Goal: Task Accomplishment & Management: Use online tool/utility

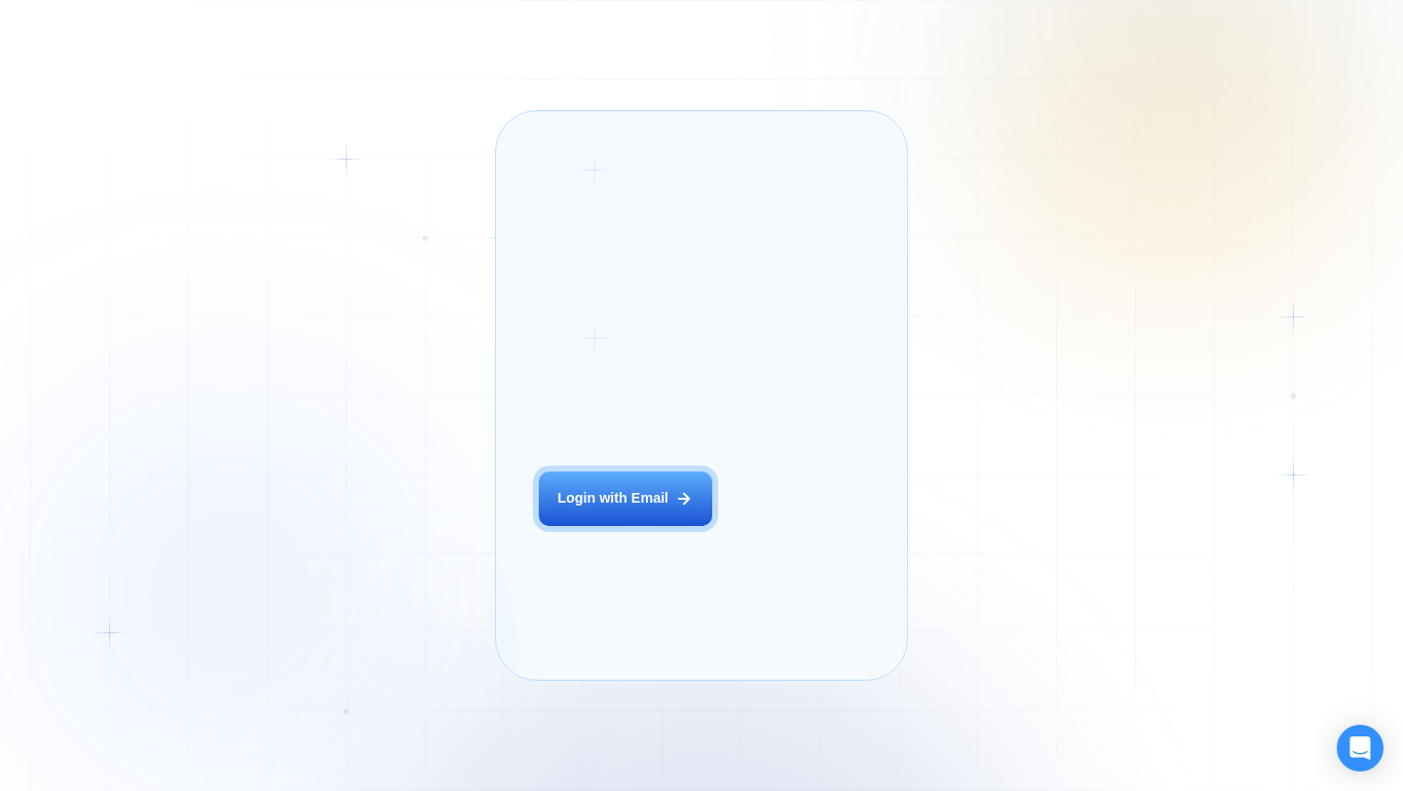
click at [597, 561] on div "Login ‍ Welcome to GigRadar. AI Business Manager for Agencies Login with Email" at bounding box center [647, 395] width 261 height 526
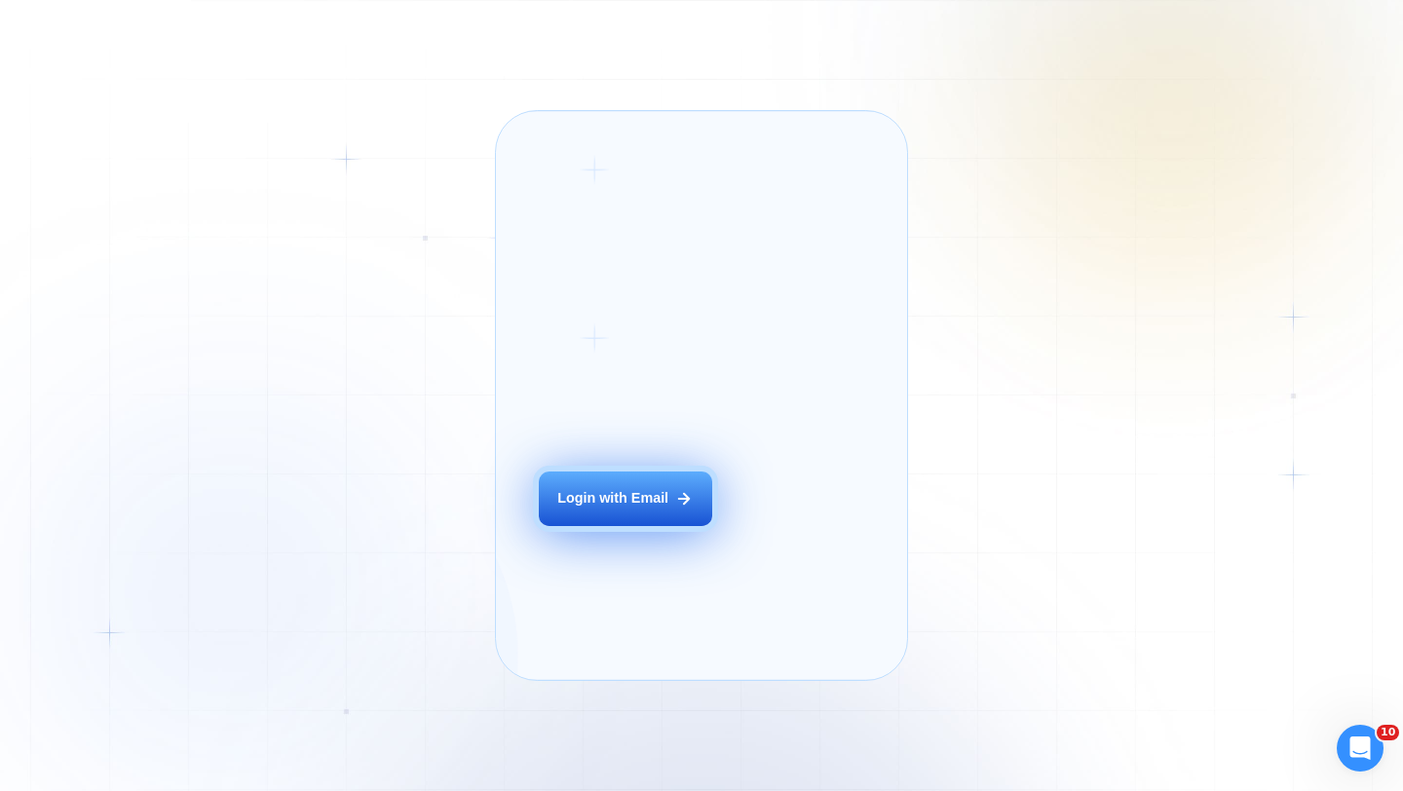
click at [626, 508] on div "Login with Email" at bounding box center [612, 498] width 111 height 19
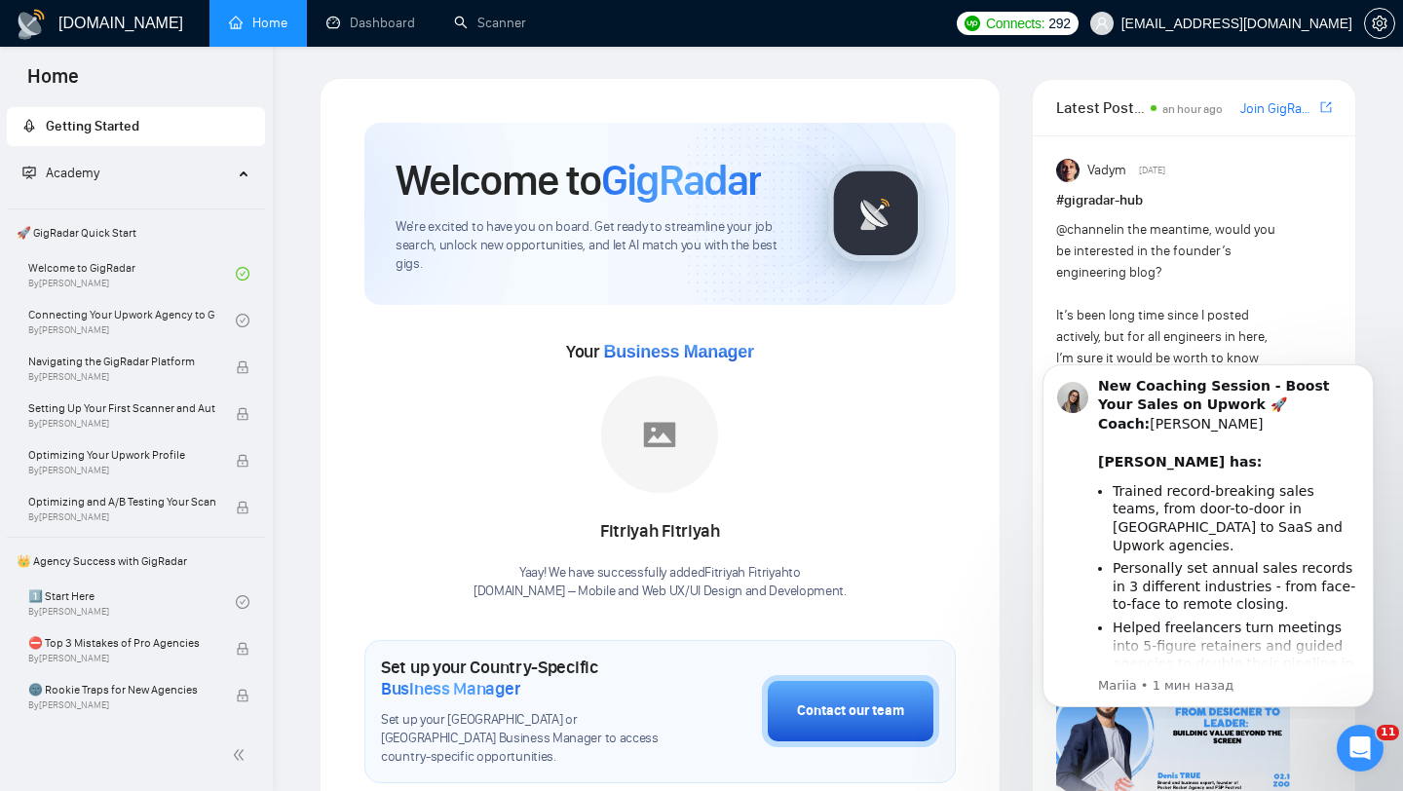
click at [607, 348] on span "Business Manager" at bounding box center [678, 351] width 150 height 19
drag, startPoint x: 603, startPoint y: 349, endPoint x: 787, endPoint y: 347, distance: 184.1
click at [787, 348] on div "Your Business Manager Fitriyah Fitriyah Yaay! We have successfully added Fitriy…" at bounding box center [659, 468] width 591 height 265
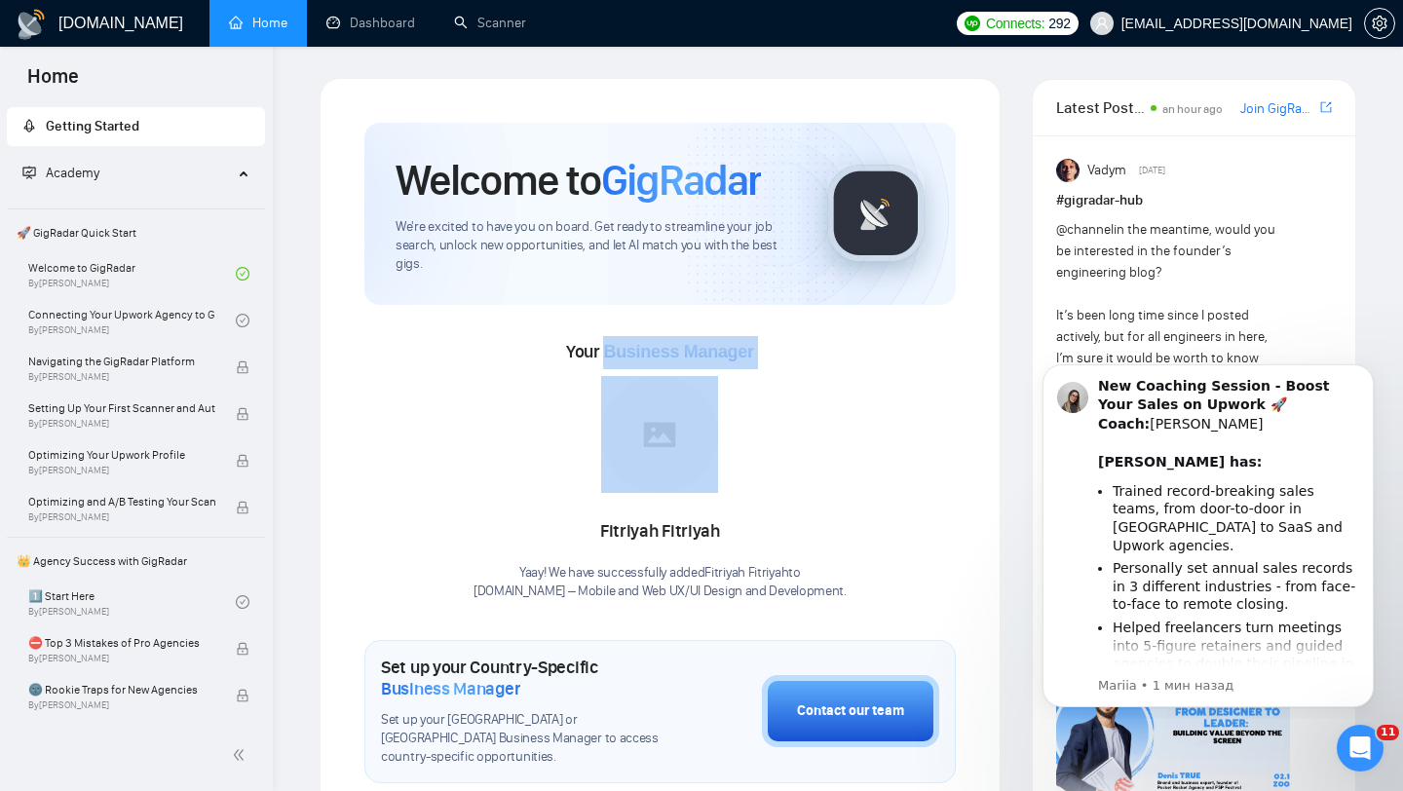
click at [671, 348] on span "Business Manager" at bounding box center [678, 351] width 150 height 19
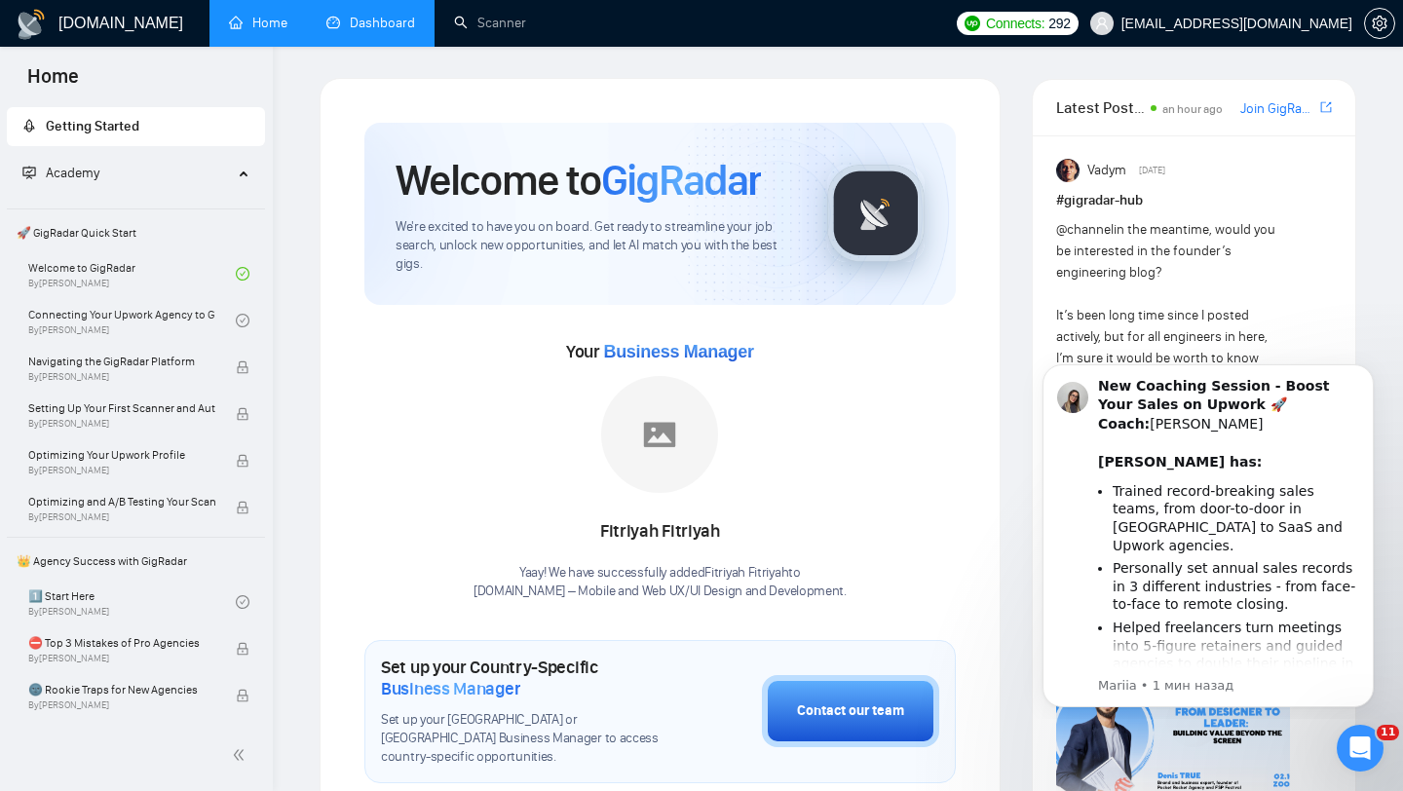
click at [390, 25] on link "Dashboard" at bounding box center [370, 23] width 89 height 17
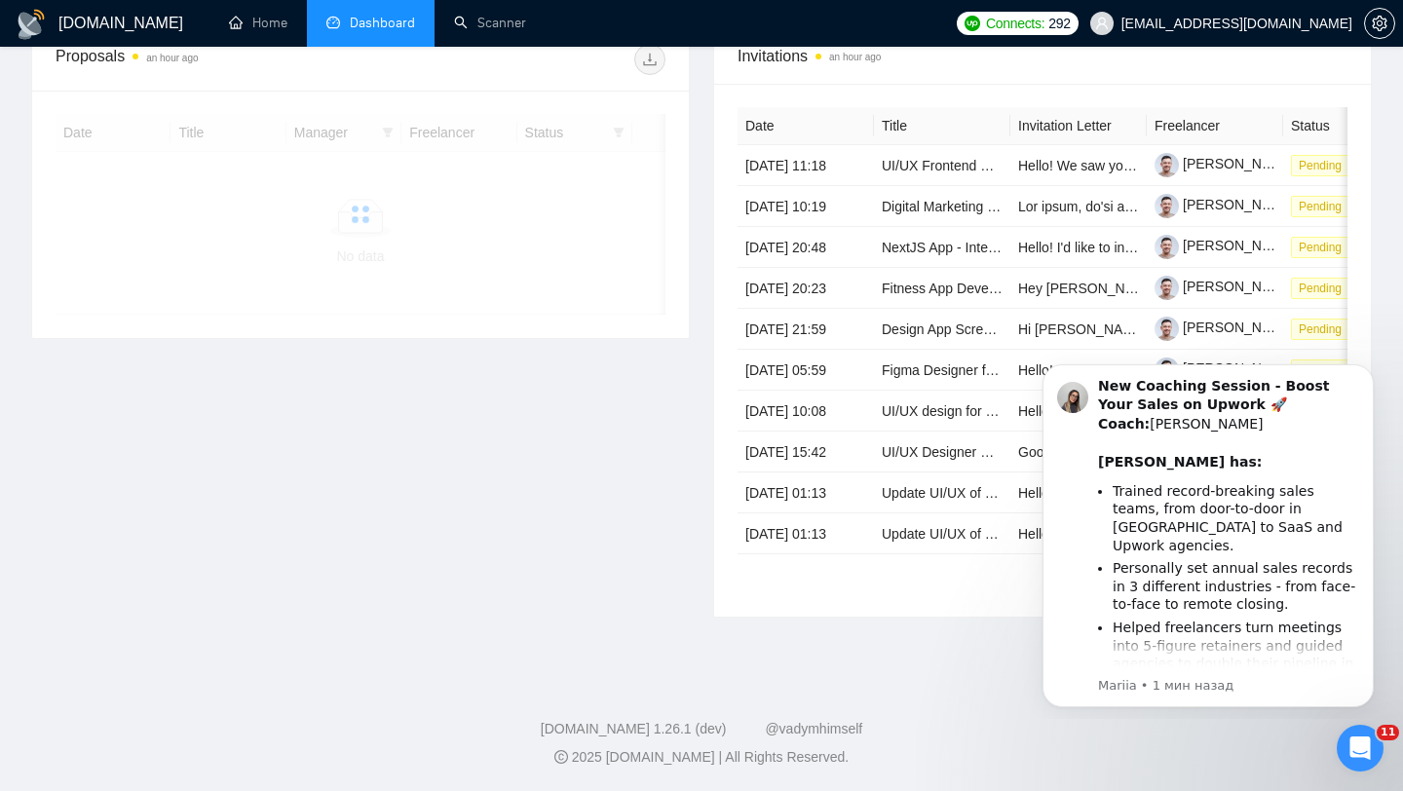
scroll to position [959, 0]
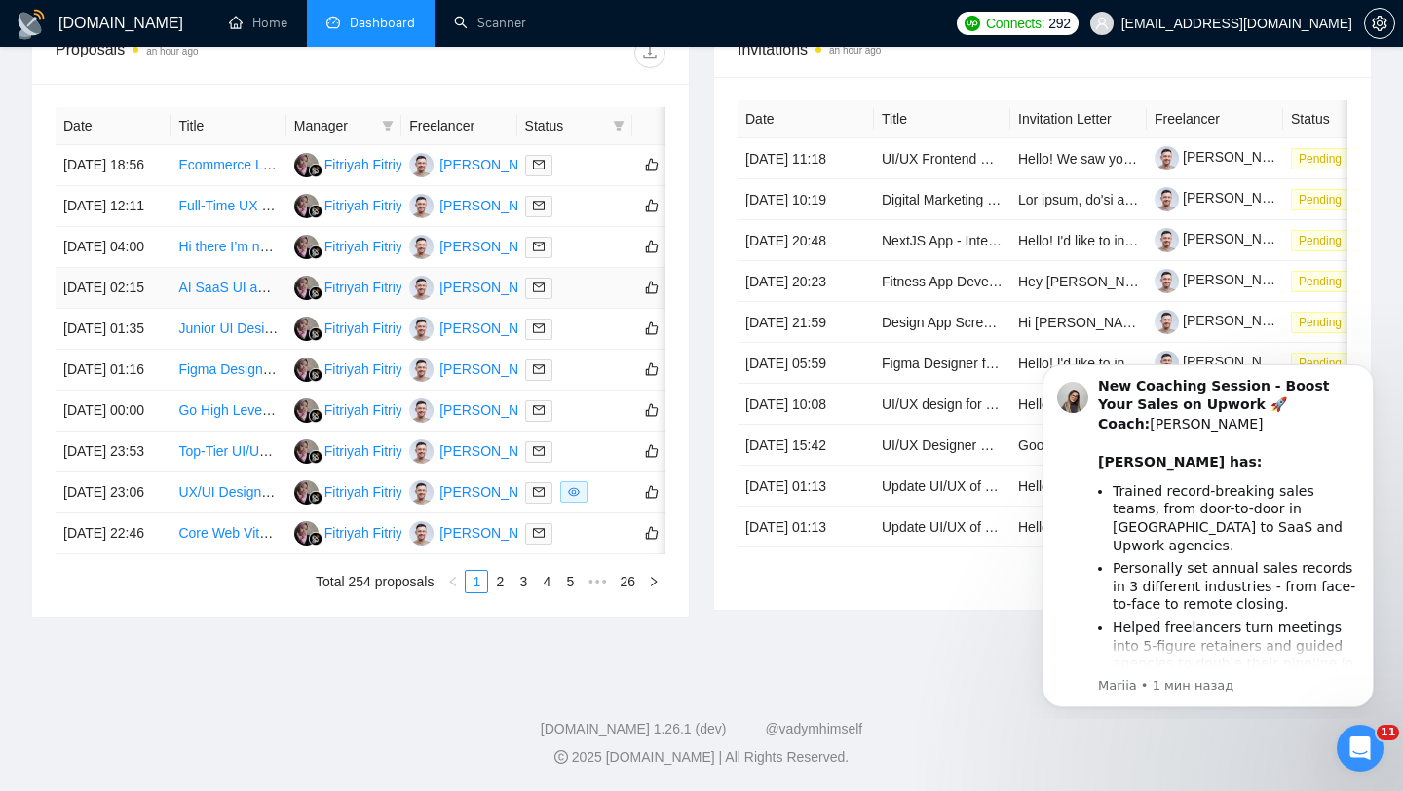
click at [578, 277] on div at bounding box center [574, 288] width 99 height 22
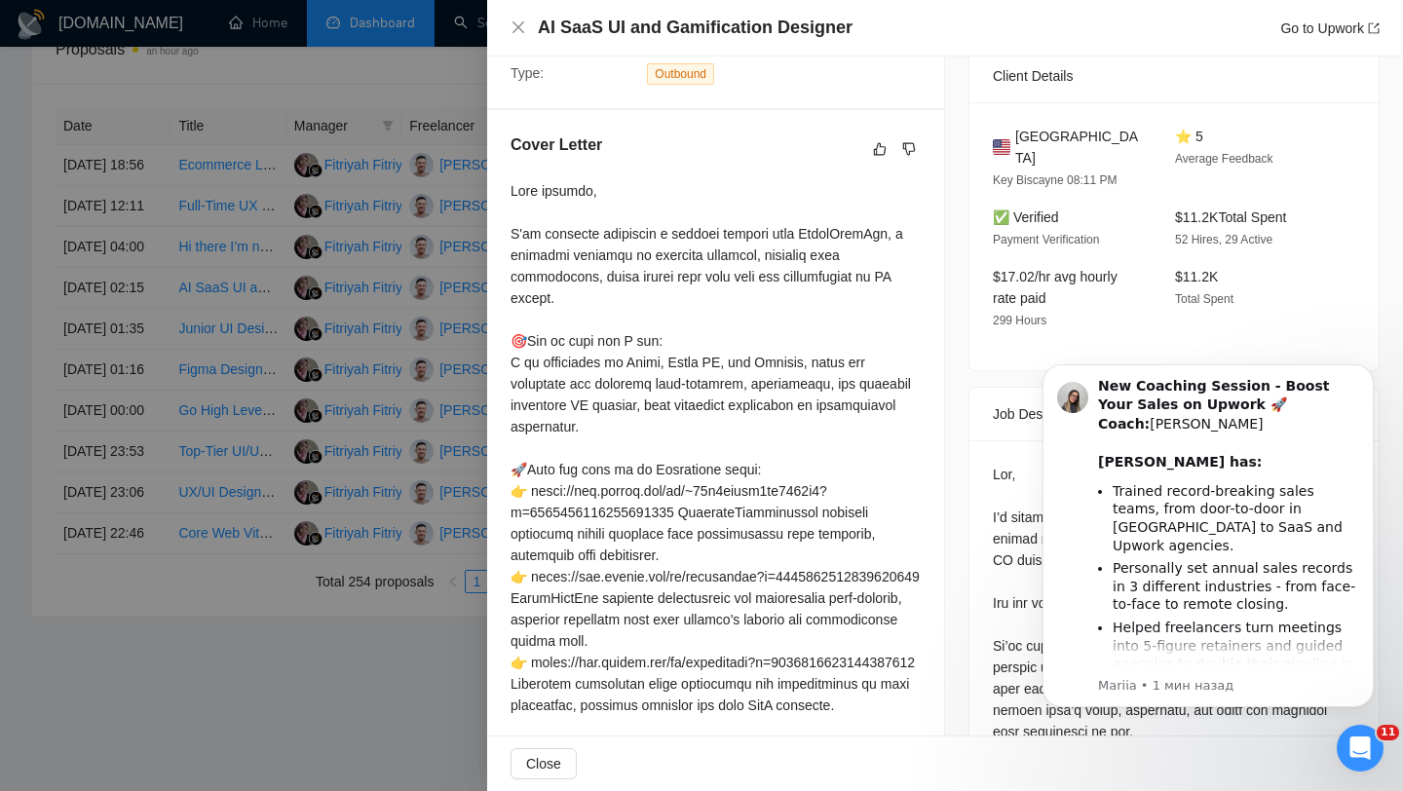
scroll to position [460, 0]
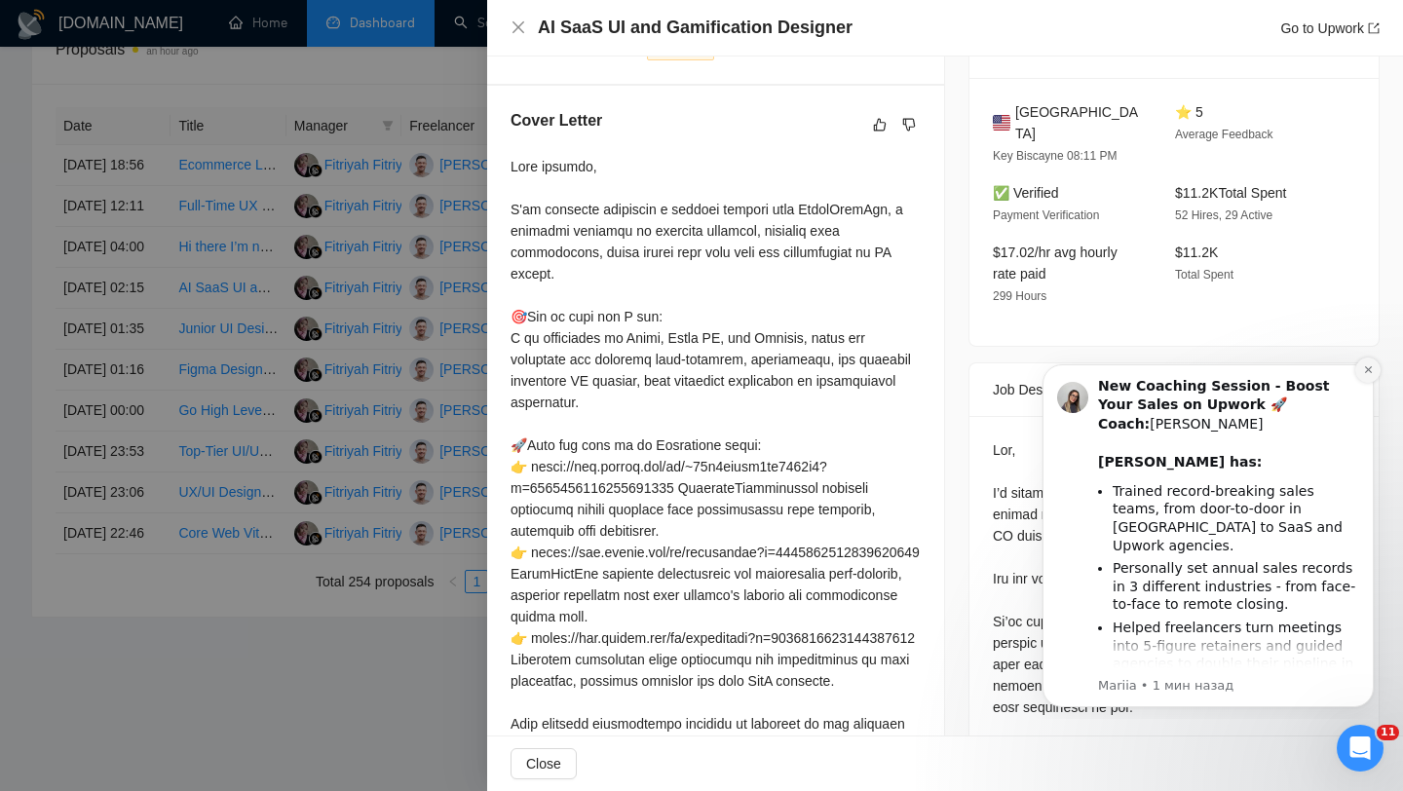
click at [1365, 372] on icon "Dismiss notification" at bounding box center [1367, 369] width 7 height 7
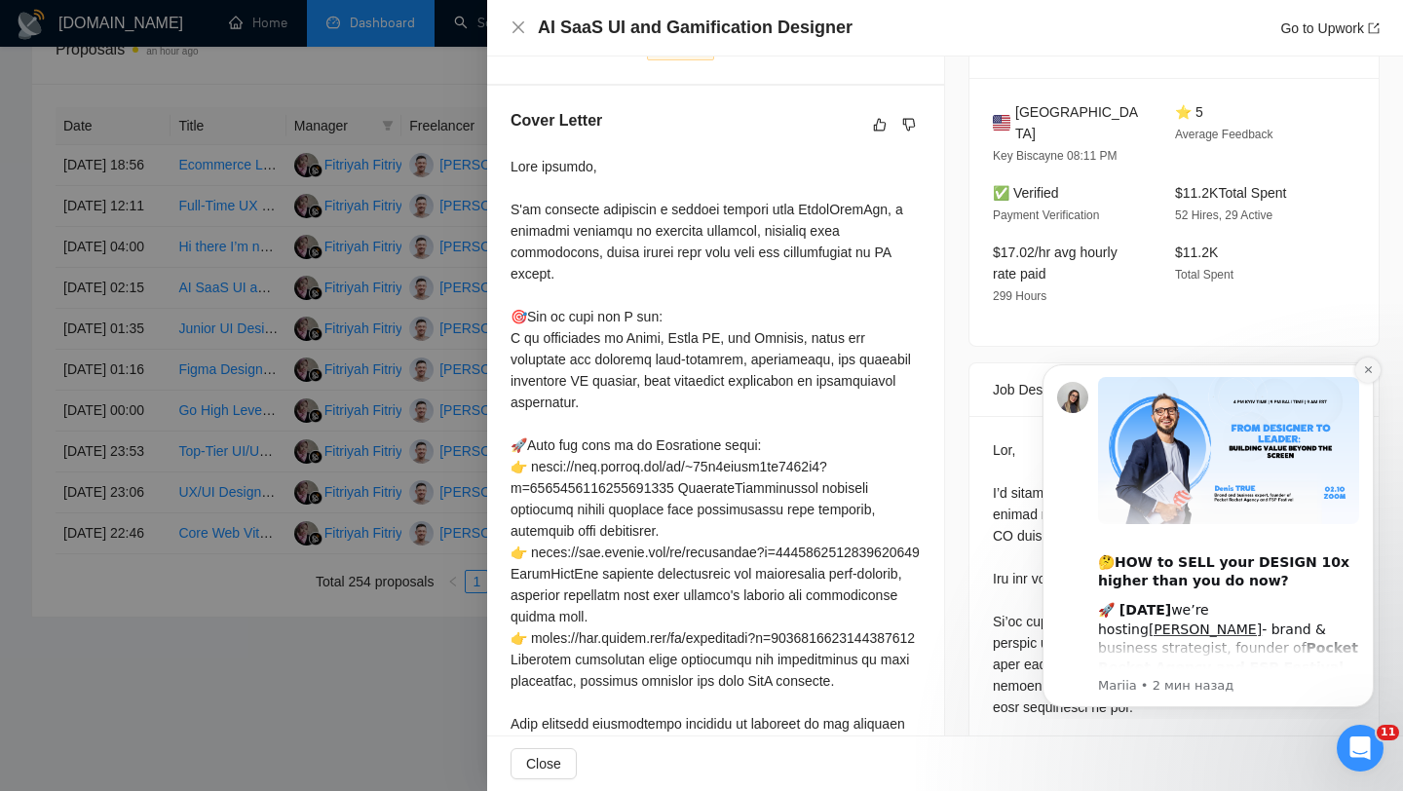
click at [1366, 372] on icon "Dismiss notification" at bounding box center [1368, 369] width 11 height 11
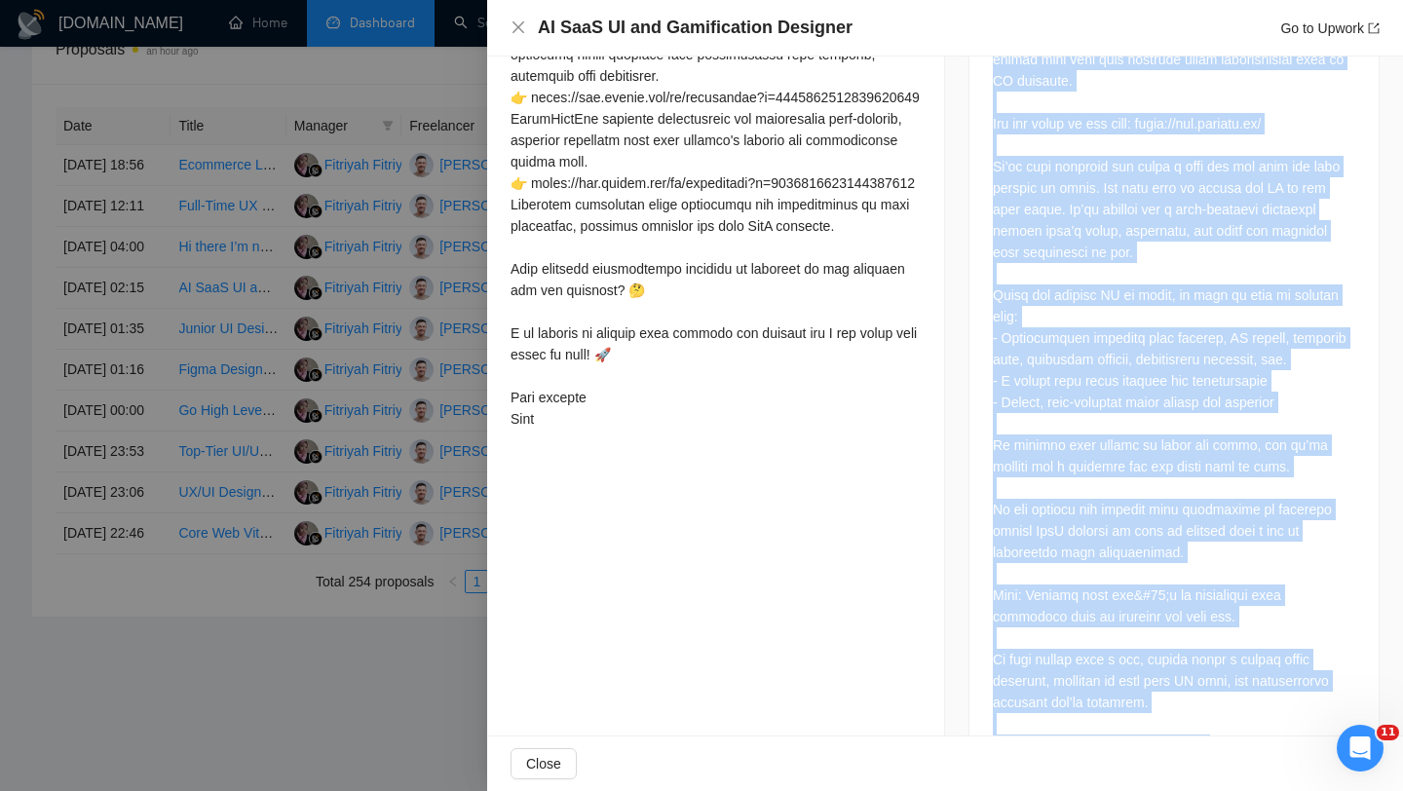
scroll to position [966, 0]
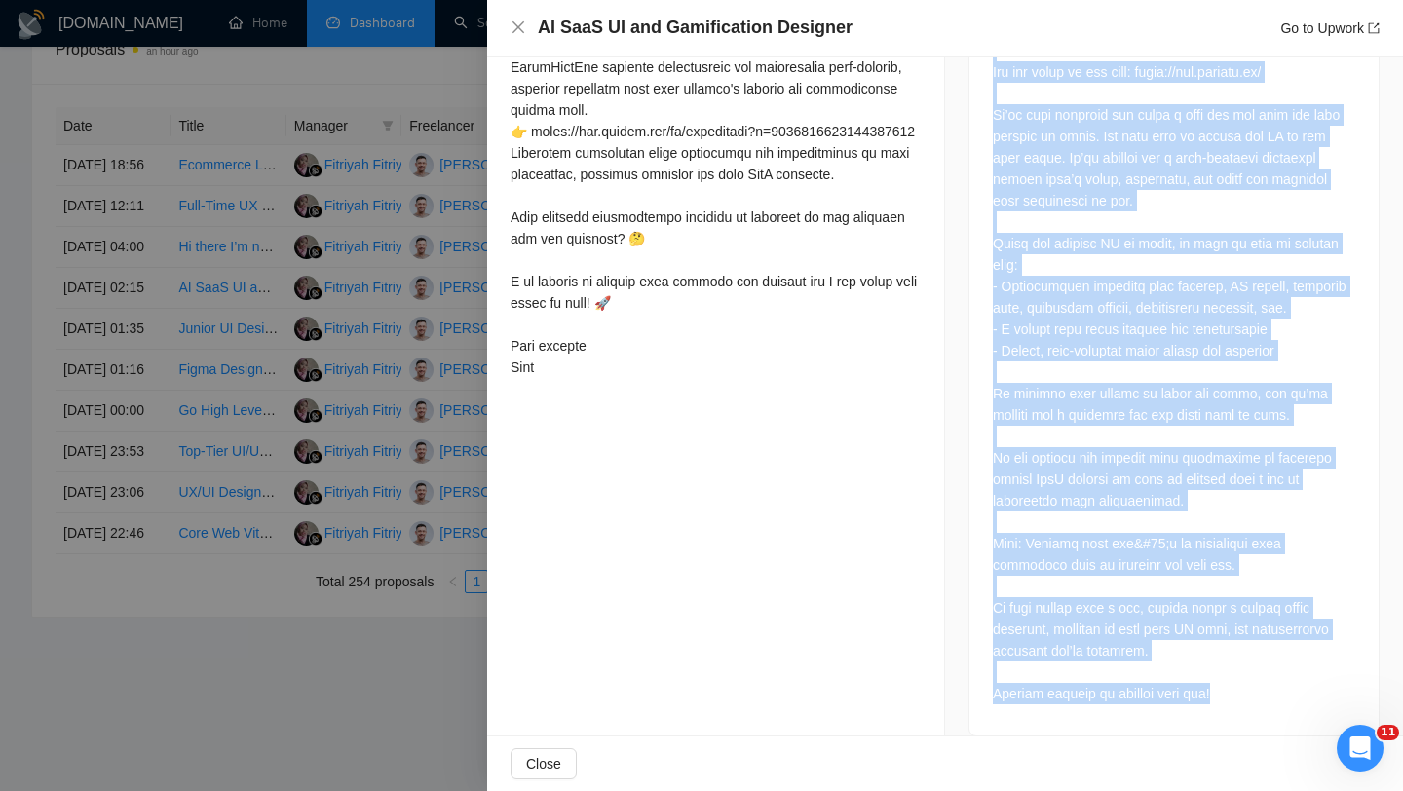
drag, startPoint x: 992, startPoint y: 76, endPoint x: 1225, endPoint y: 671, distance: 639.4
click at [1225, 671] on div at bounding box center [1173, 322] width 409 height 826
copy div "Hey, I’m building an AI roleplay platform for real estate agents that lets them…"
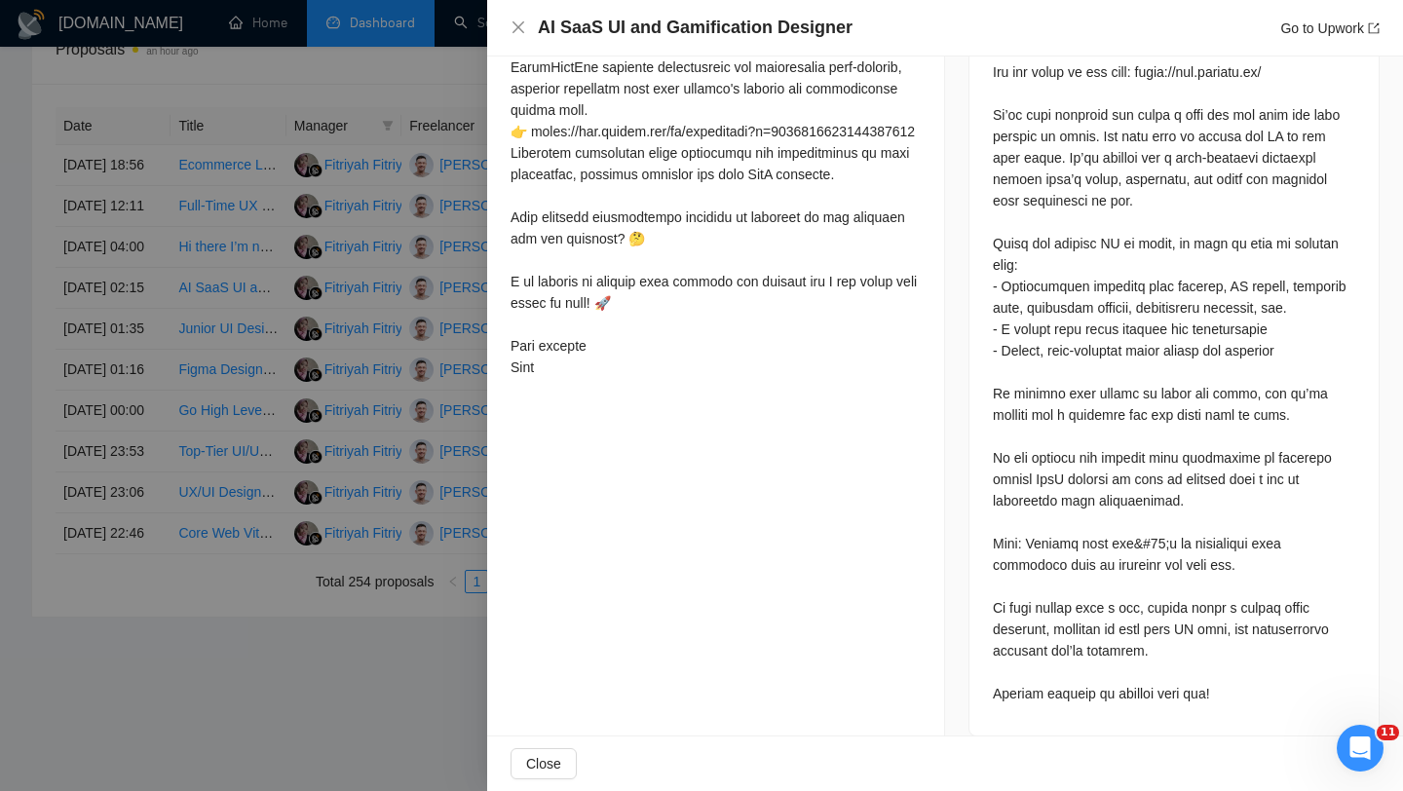
click at [434, 58] on div at bounding box center [701, 395] width 1403 height 791
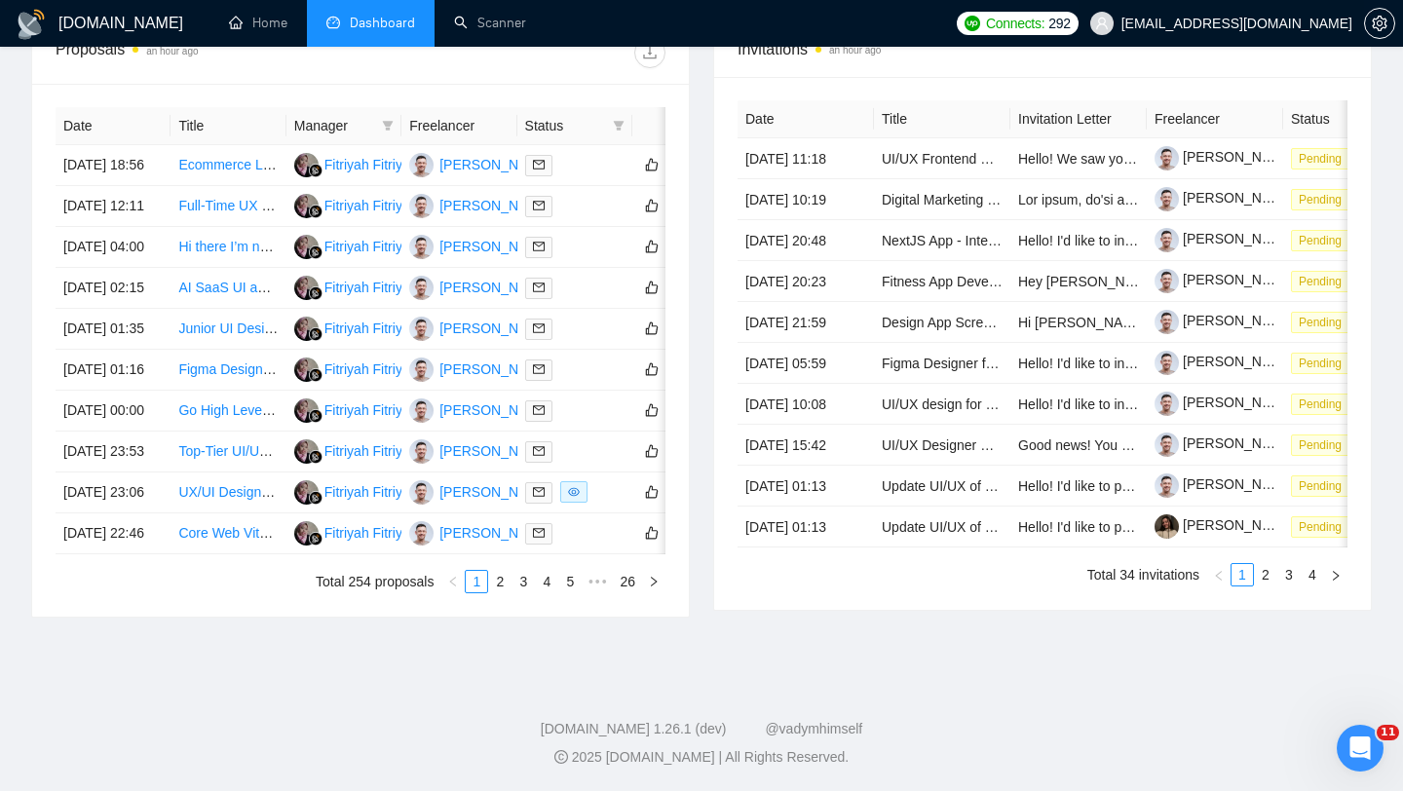
click at [1310, 23] on span "ceo@grona.tech" at bounding box center [1236, 23] width 231 height 0
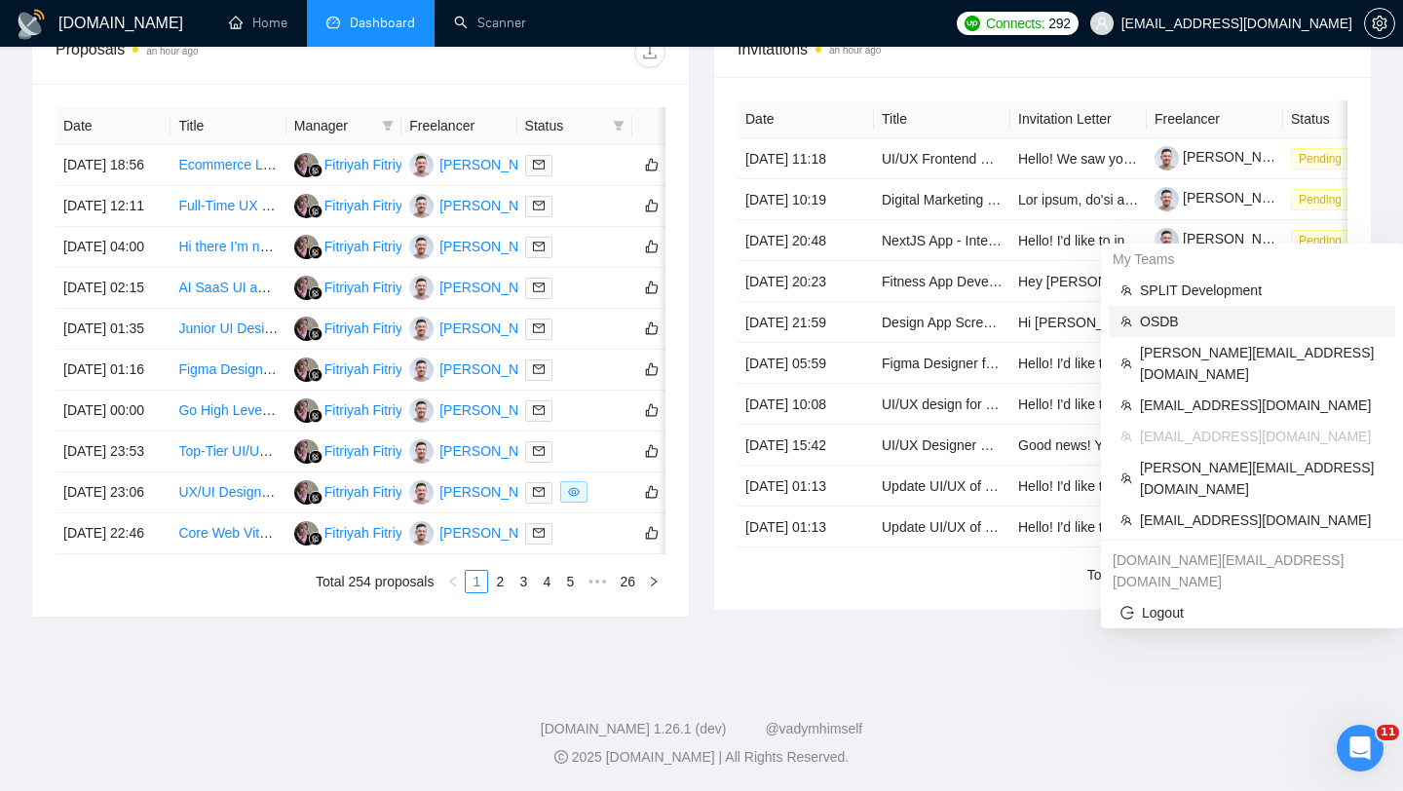
click at [1185, 311] on span "OSDB" at bounding box center [1261, 321] width 243 height 21
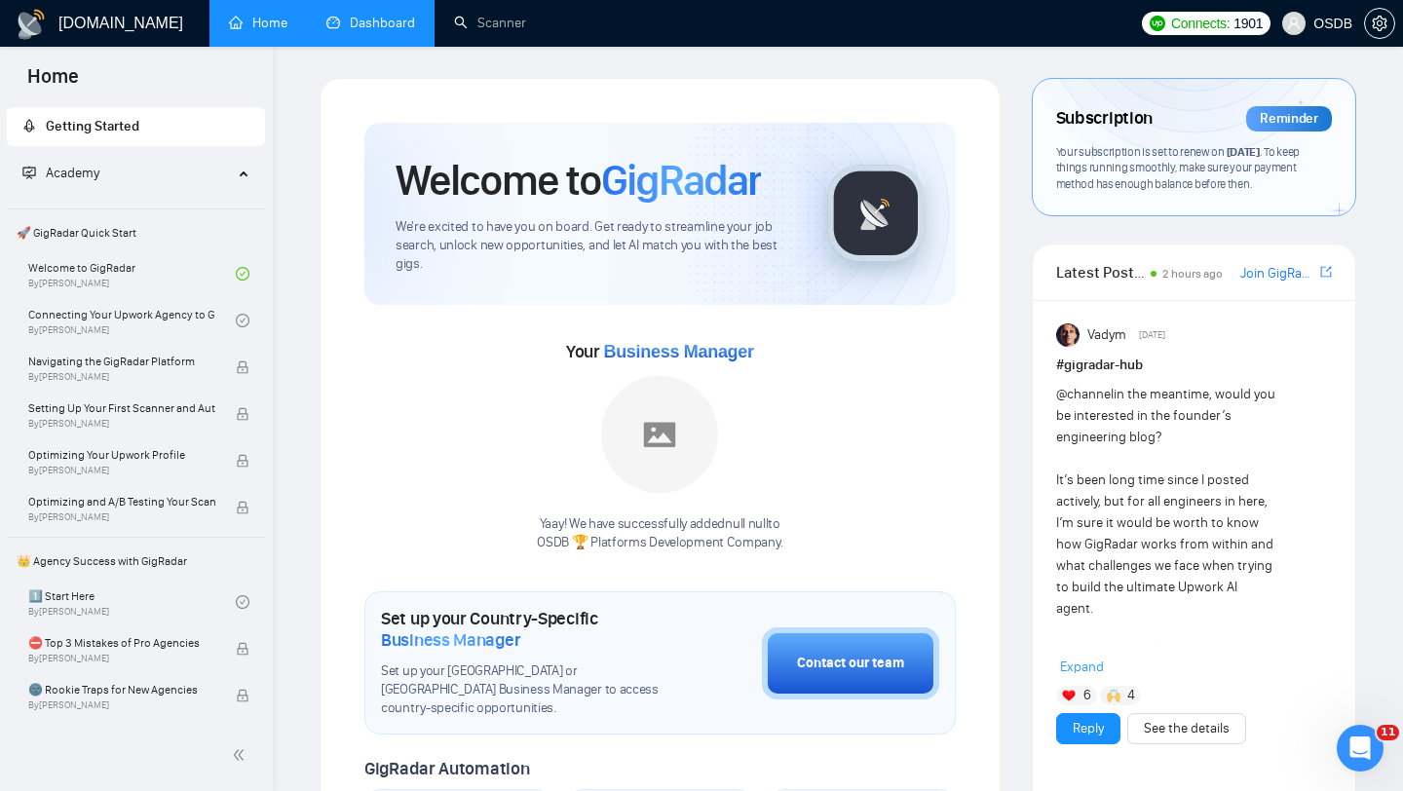
click at [391, 15] on link "Dashboard" at bounding box center [370, 23] width 89 height 17
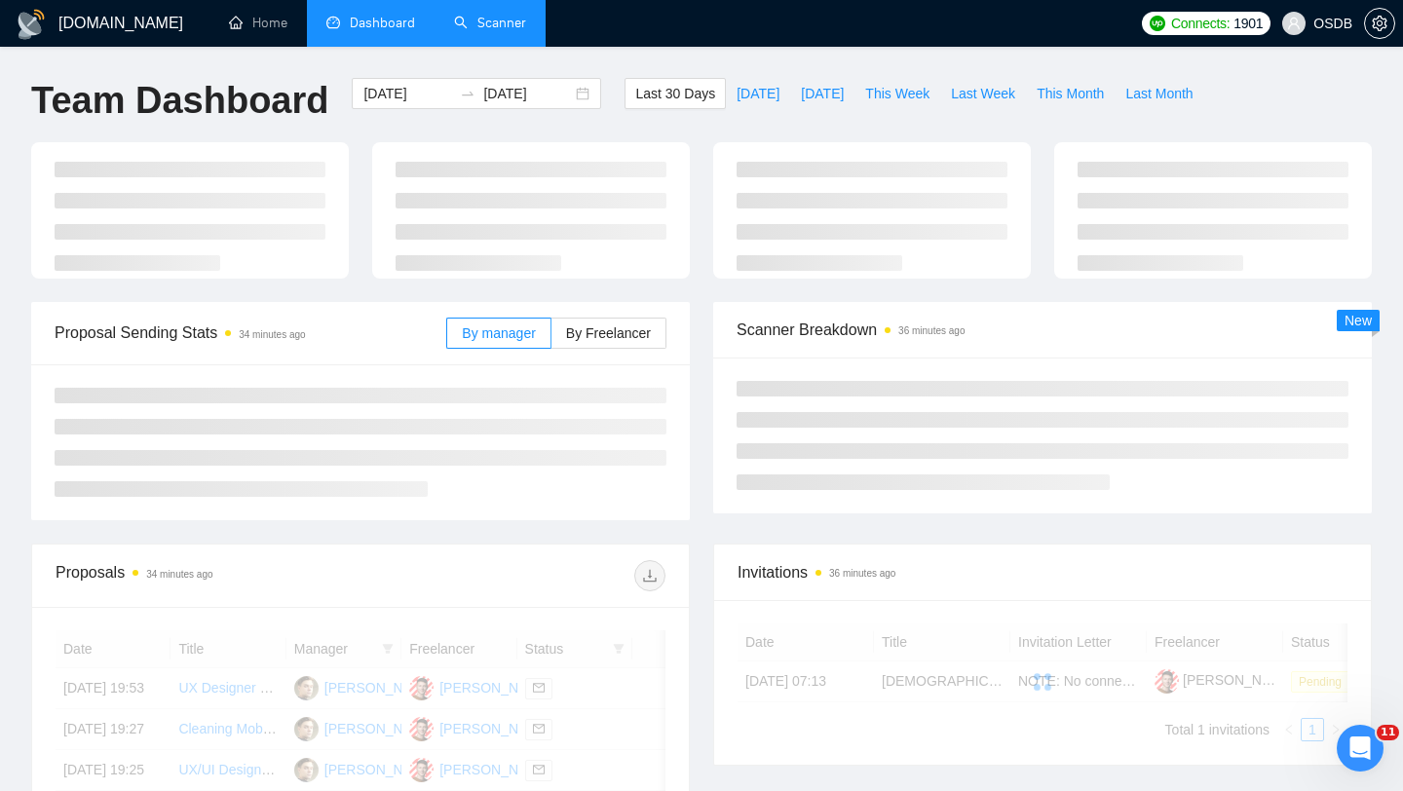
click at [505, 31] on link "Scanner" at bounding box center [490, 23] width 72 height 17
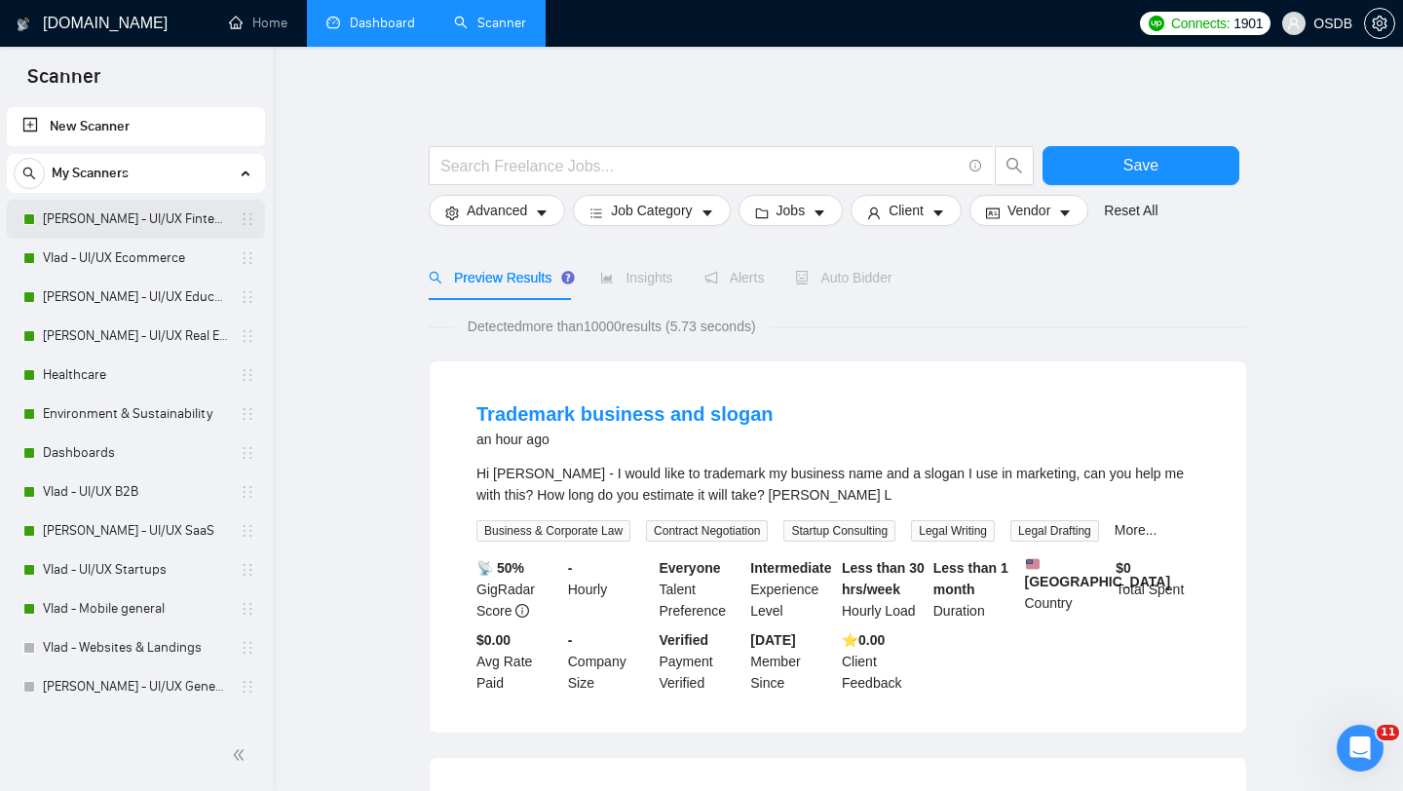
click at [173, 221] on link "Vlad - UI/UX Fintech" at bounding box center [135, 219] width 185 height 39
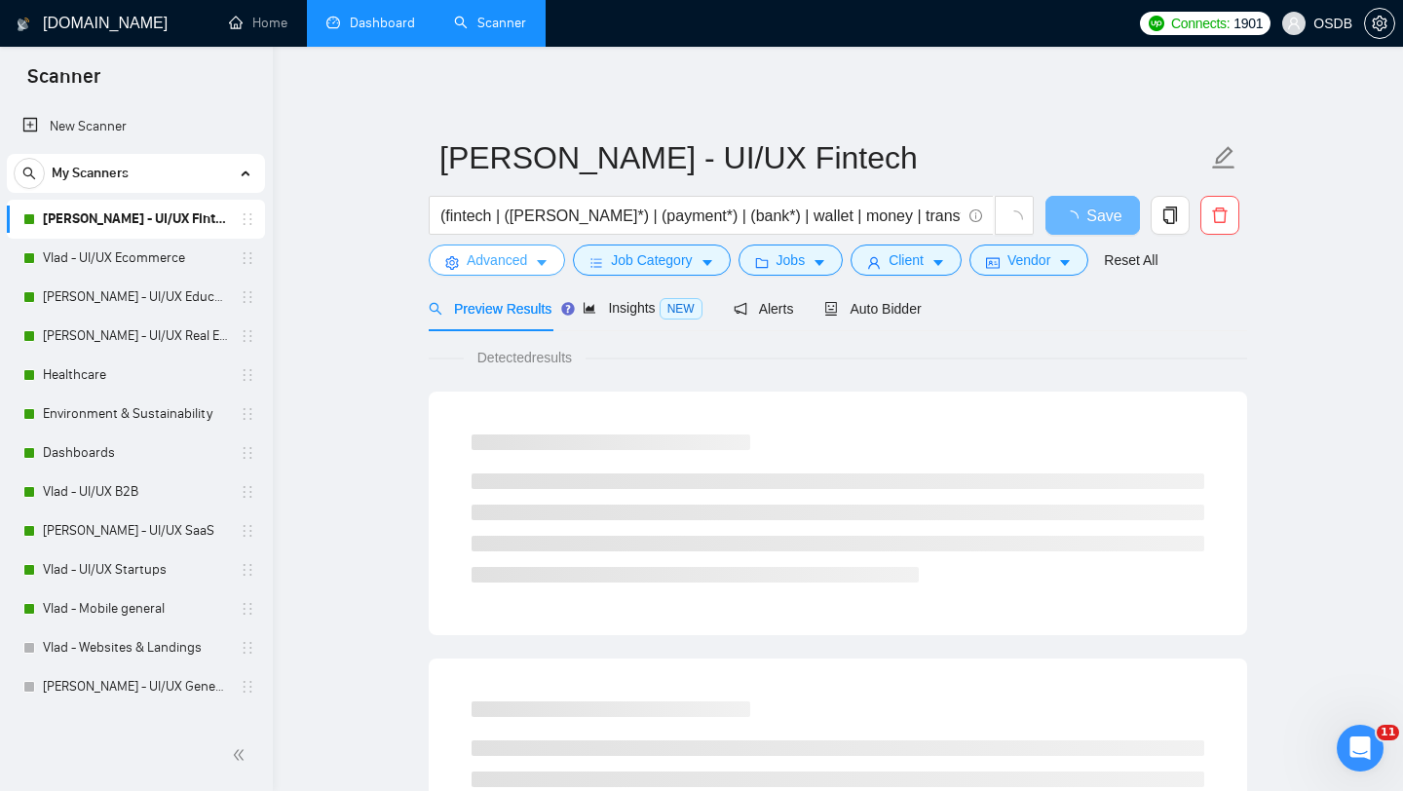
click at [531, 262] on button "Advanced" at bounding box center [497, 259] width 136 height 31
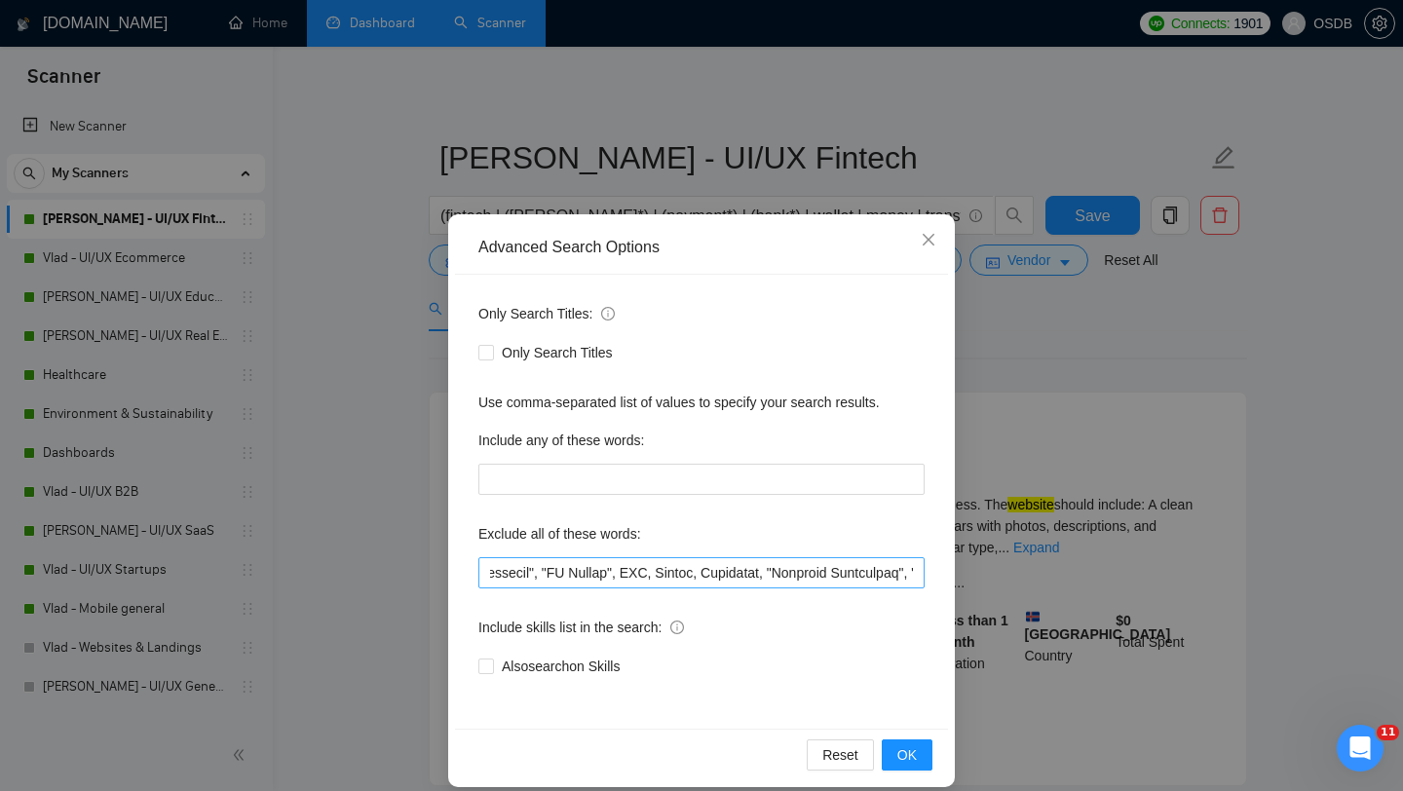
scroll to position [0, 1282]
click at [1129, 395] on div "Advanced Search Options Only Search Titles: Only Search Titles Use comma-separa…" at bounding box center [701, 395] width 1403 height 791
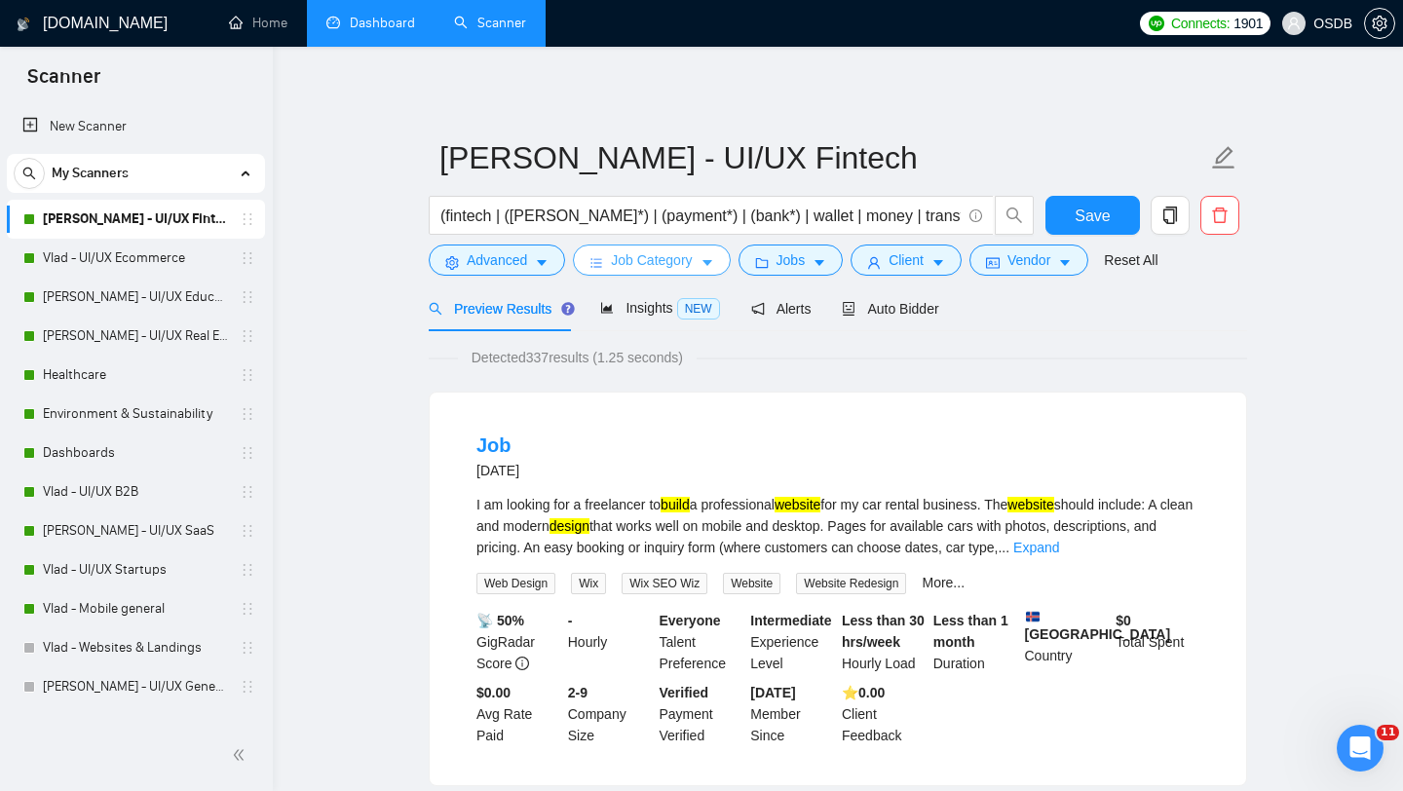
click at [651, 268] on span "Job Category" at bounding box center [651, 259] width 81 height 21
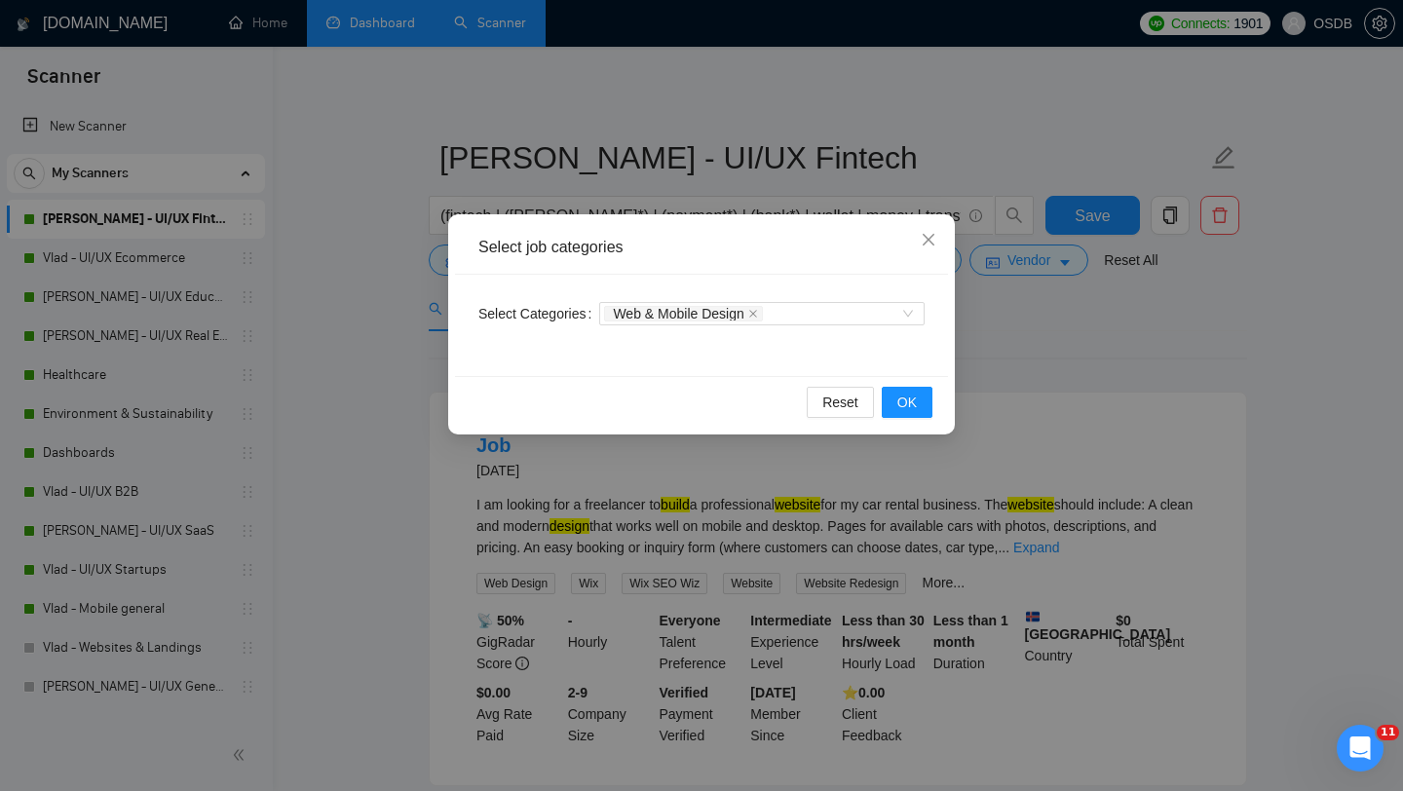
click at [1025, 294] on div "Select job categories Select Categories Web & Mobile Design Reset OK" at bounding box center [701, 395] width 1403 height 791
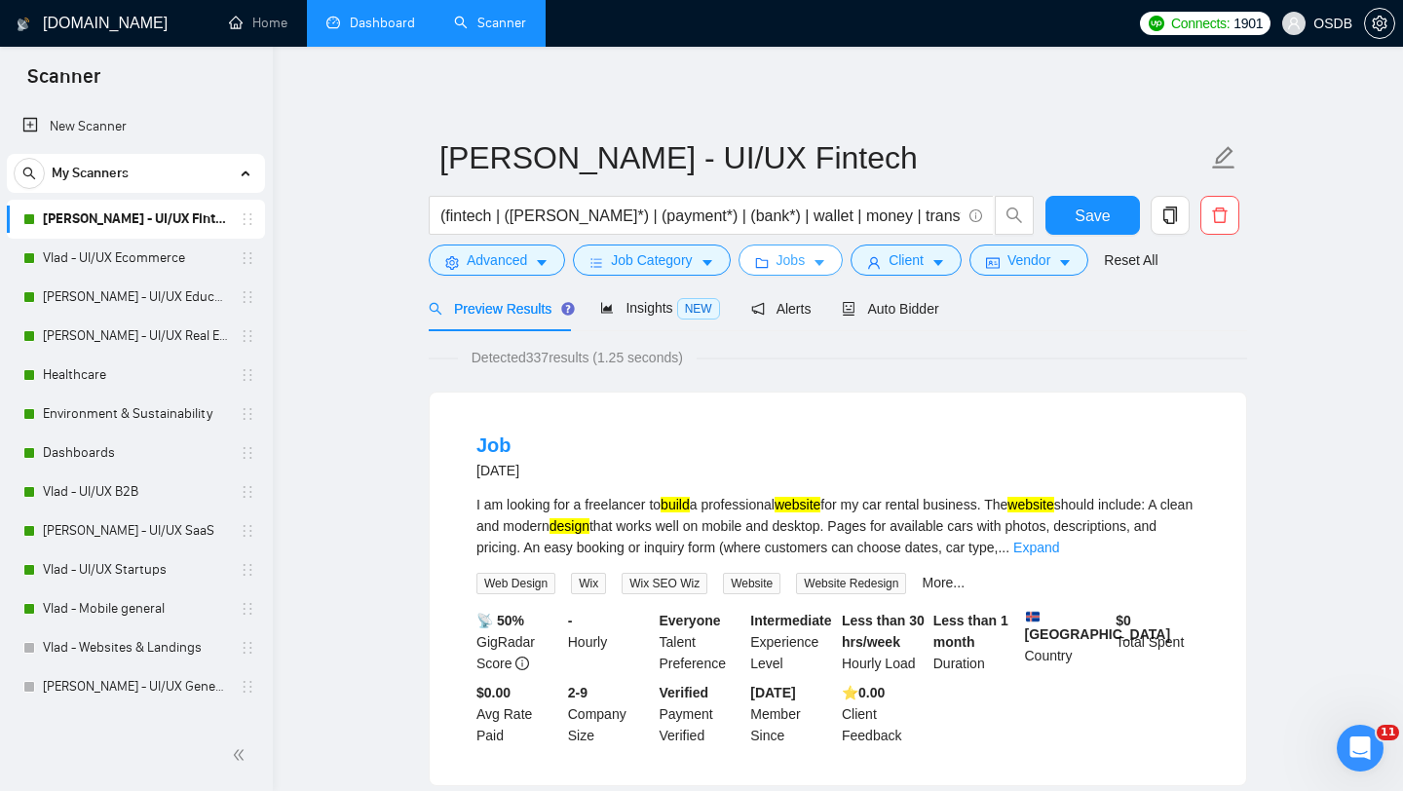
click at [794, 261] on span "Jobs" at bounding box center [790, 259] width 29 height 21
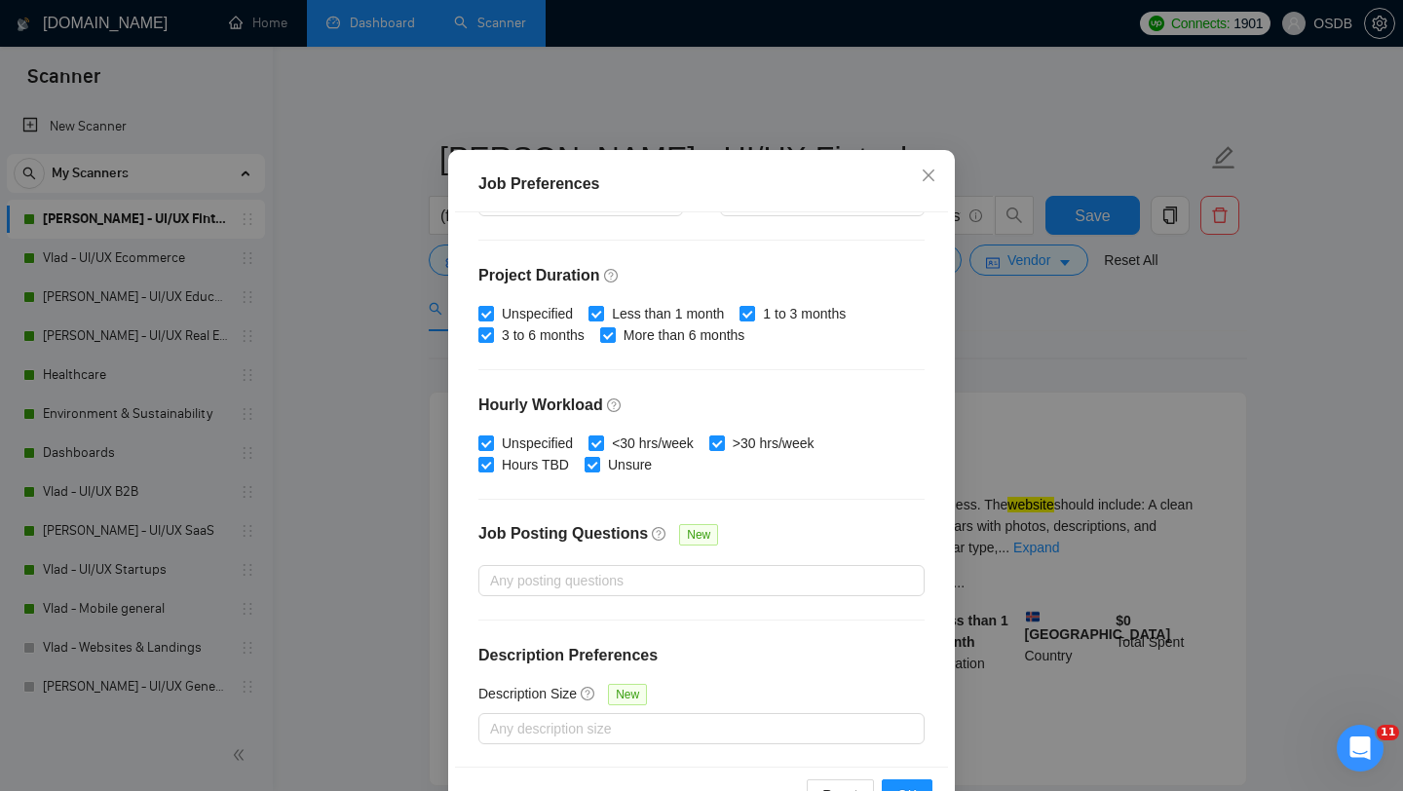
scroll to position [64, 0]
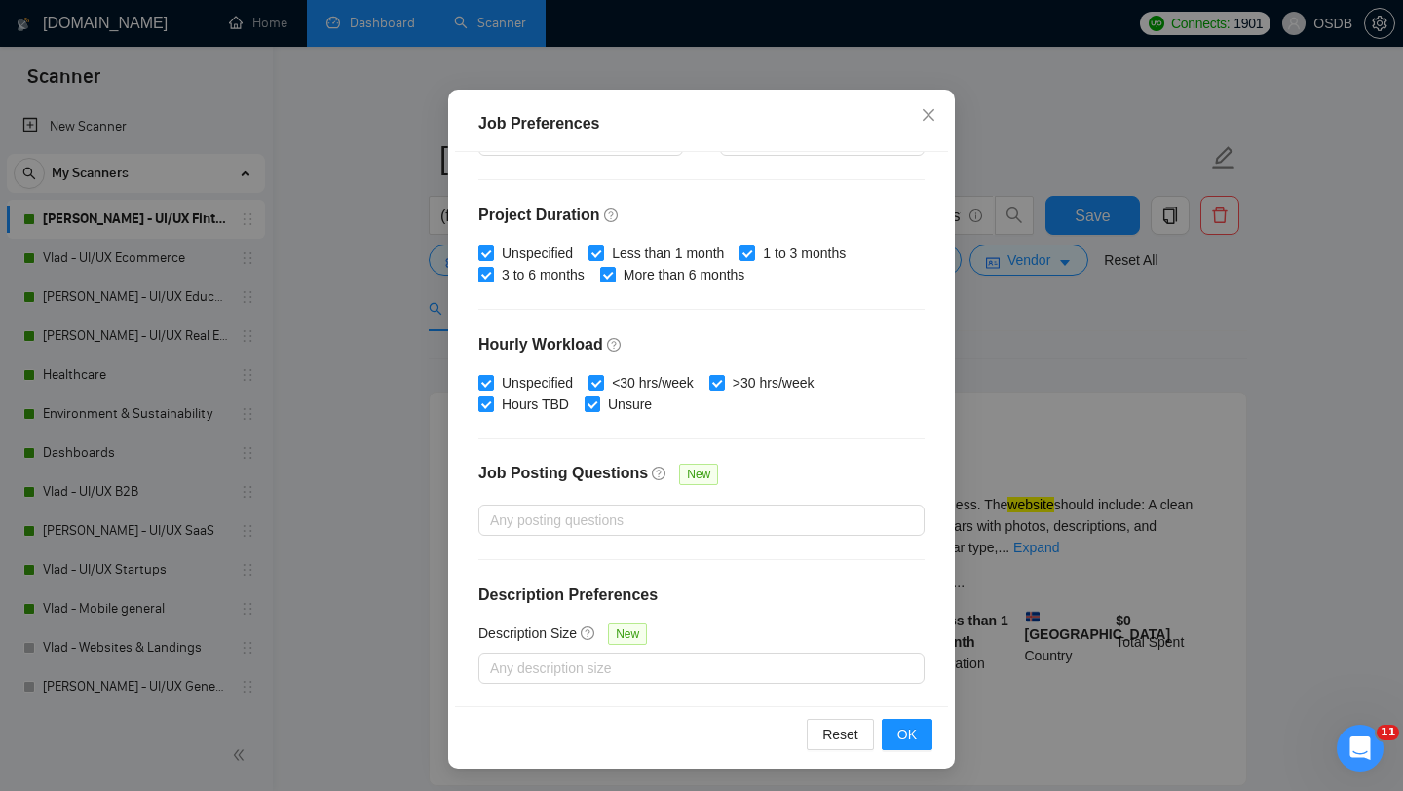
click at [1041, 353] on div "Job Preferences Budget Project Type All Fixed Price Hourly Rate Fixed Price Bud…" at bounding box center [701, 395] width 1403 height 791
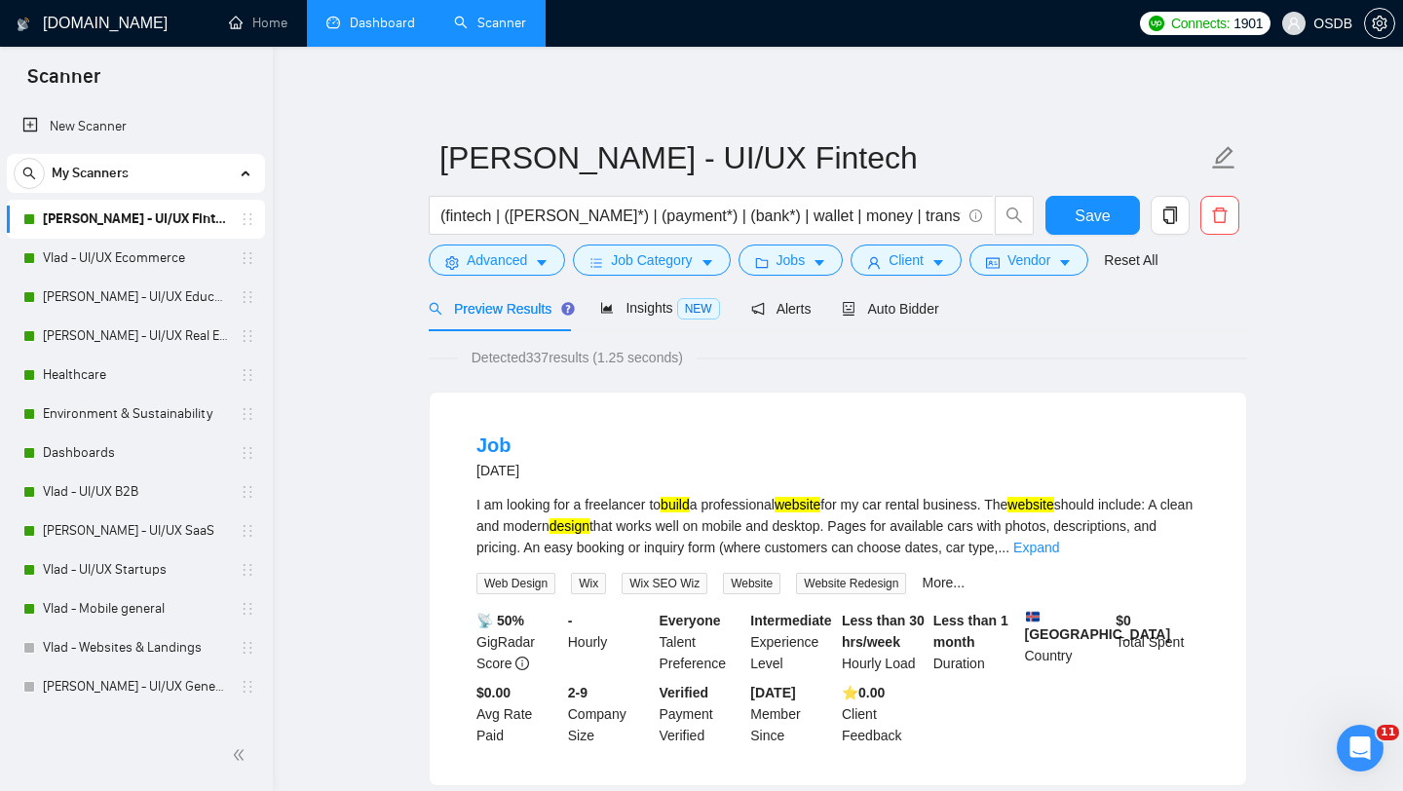
scroll to position [27, 0]
click at [915, 259] on span "Client" at bounding box center [905, 259] width 35 height 21
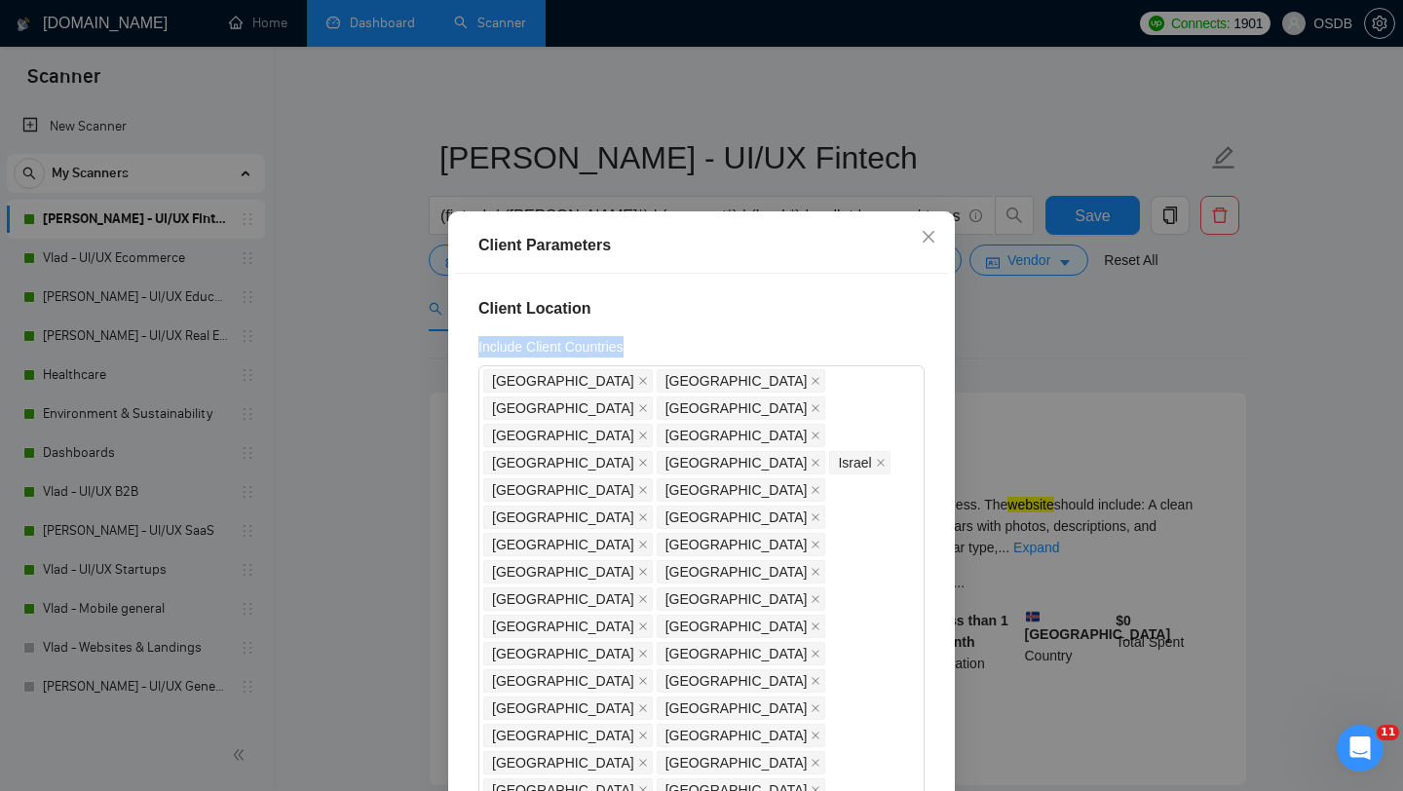
drag, startPoint x: 474, startPoint y: 343, endPoint x: 637, endPoint y: 343, distance: 162.7
click at [638, 344] on div "Client Location Include Client Countries United States United Kingdom Canada Ge…" at bounding box center [701, 550] width 493 height 553
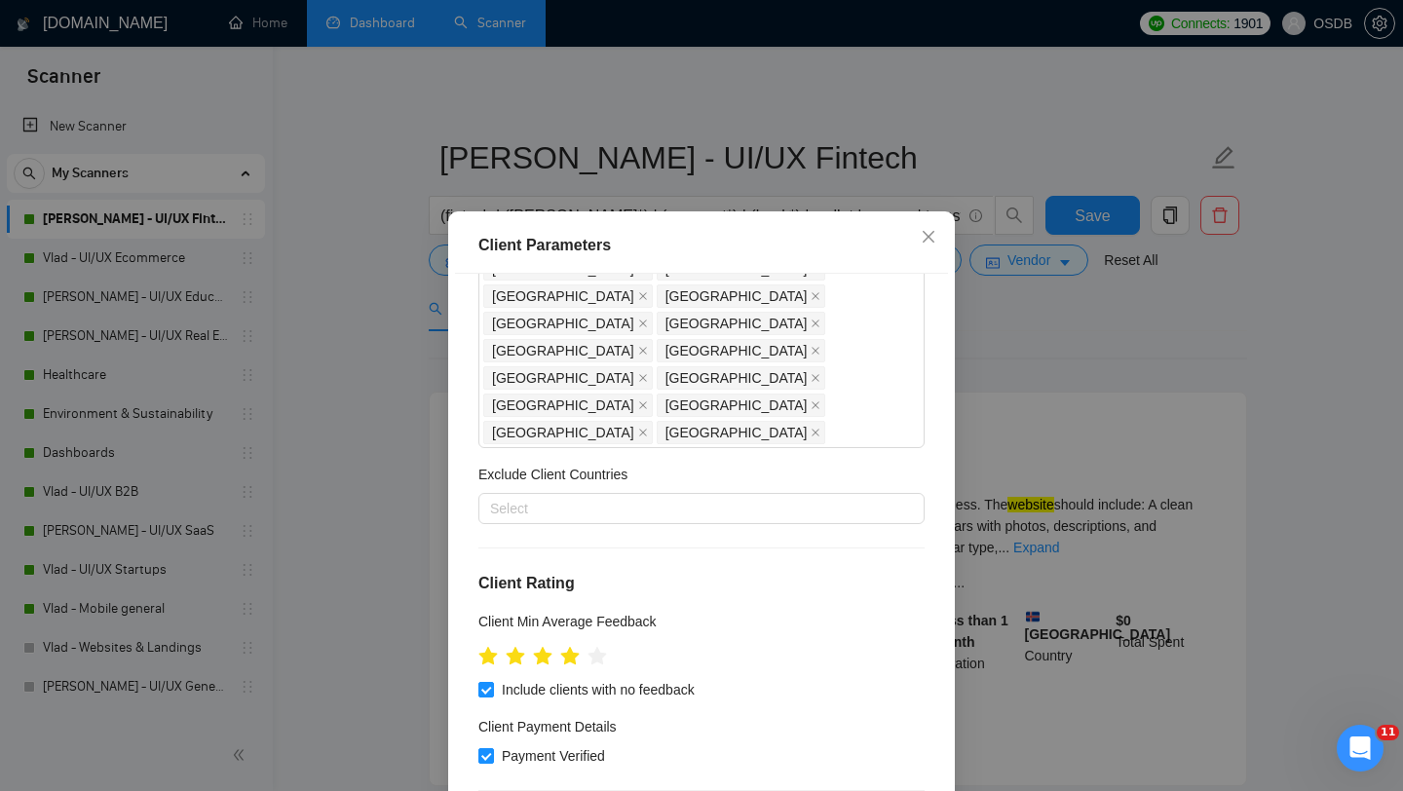
scroll to position [443, 0]
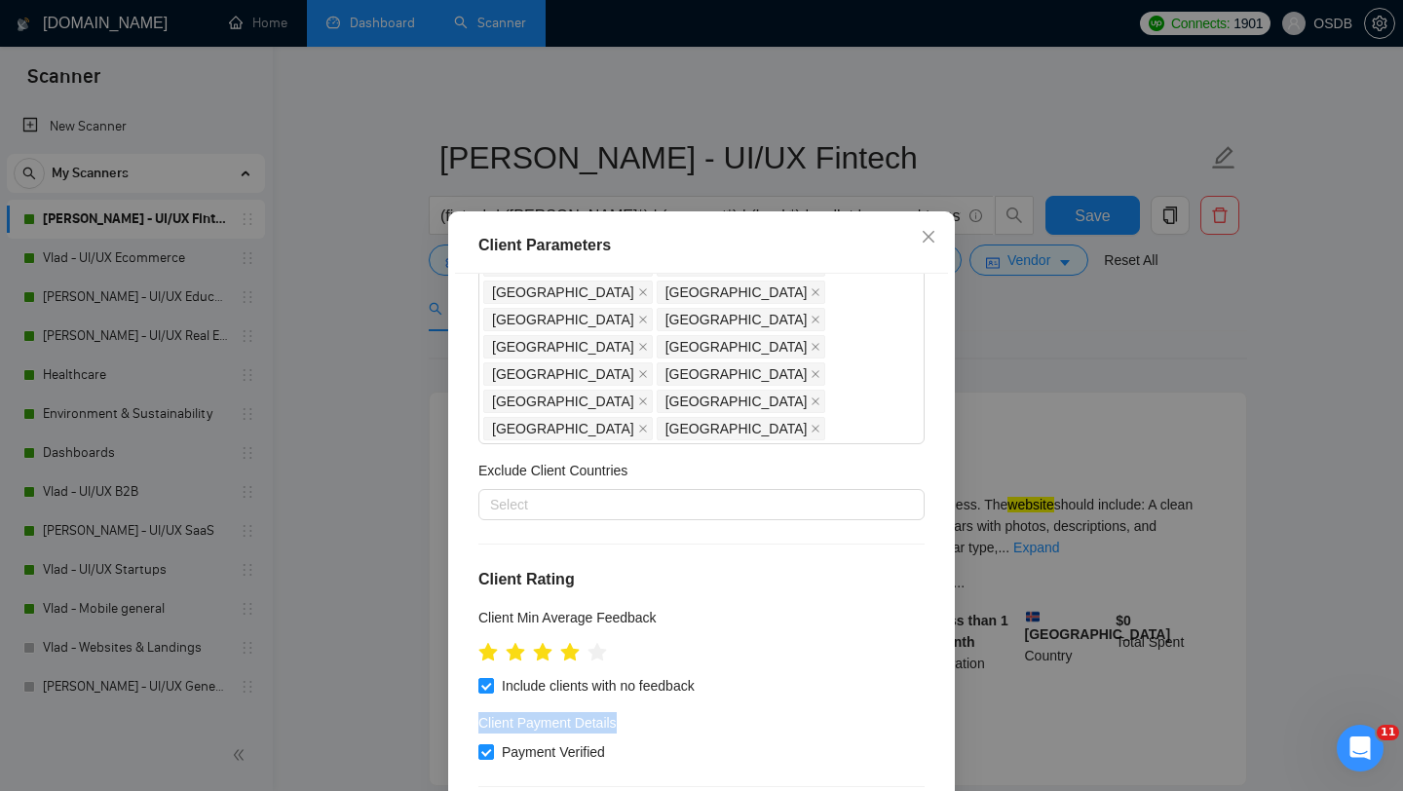
drag, startPoint x: 472, startPoint y: 445, endPoint x: 637, endPoint y: 451, distance: 164.7
click at [637, 451] on div "Client Location Include Client Countries United States United Kingdom Canada Ge…" at bounding box center [701, 550] width 493 height 553
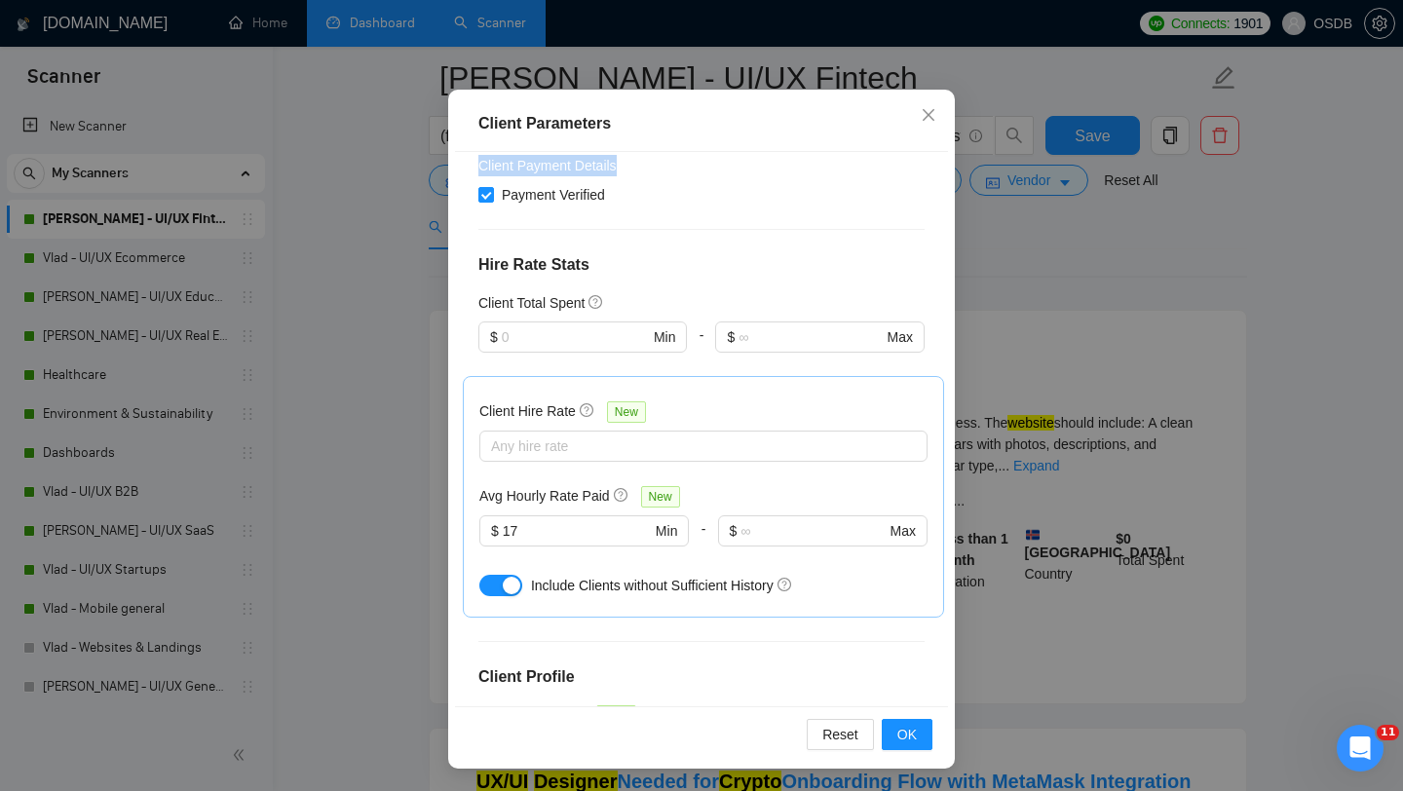
scroll to position [279, 0]
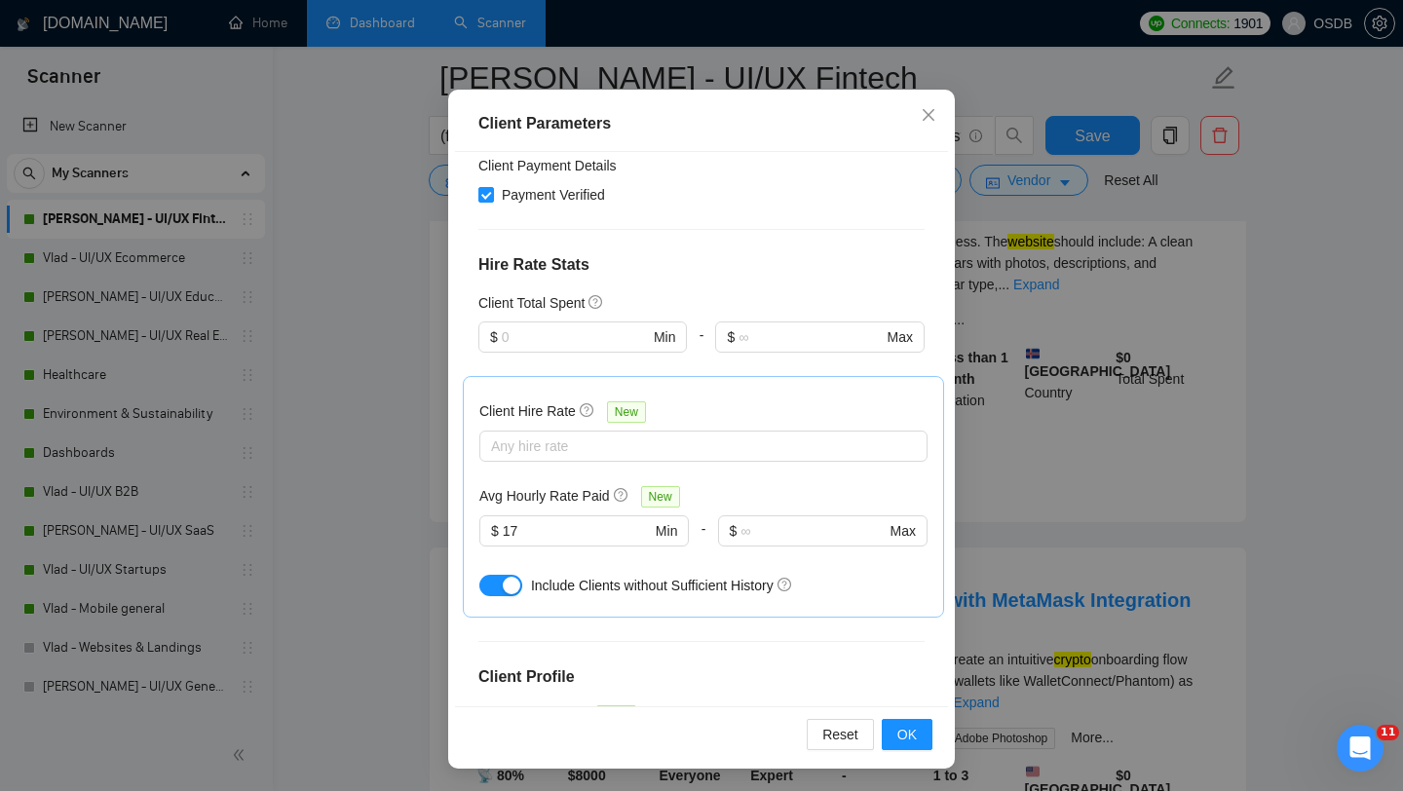
click at [1118, 236] on div "Client Parameters Client Location Include Client Countries United States United…" at bounding box center [701, 395] width 1403 height 791
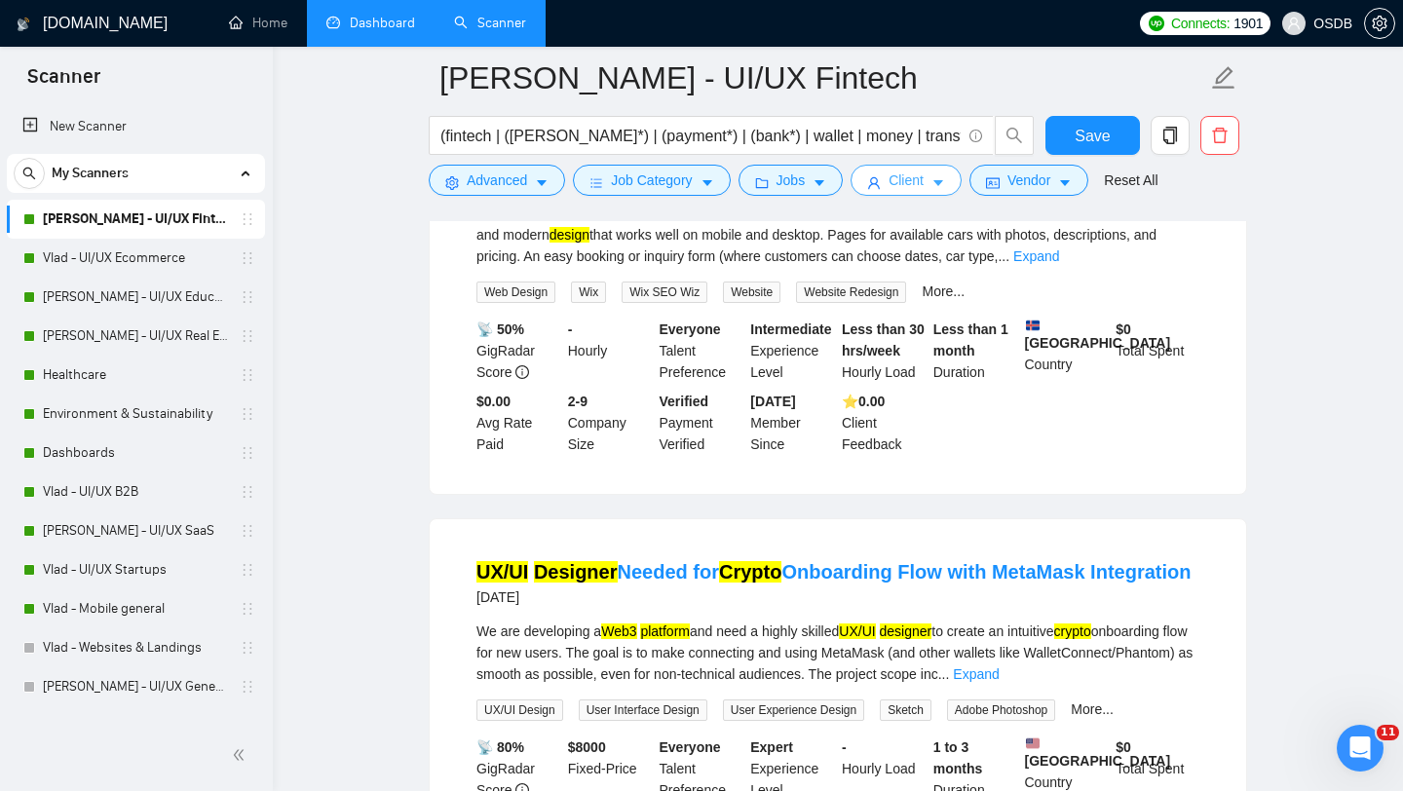
scroll to position [0, 0]
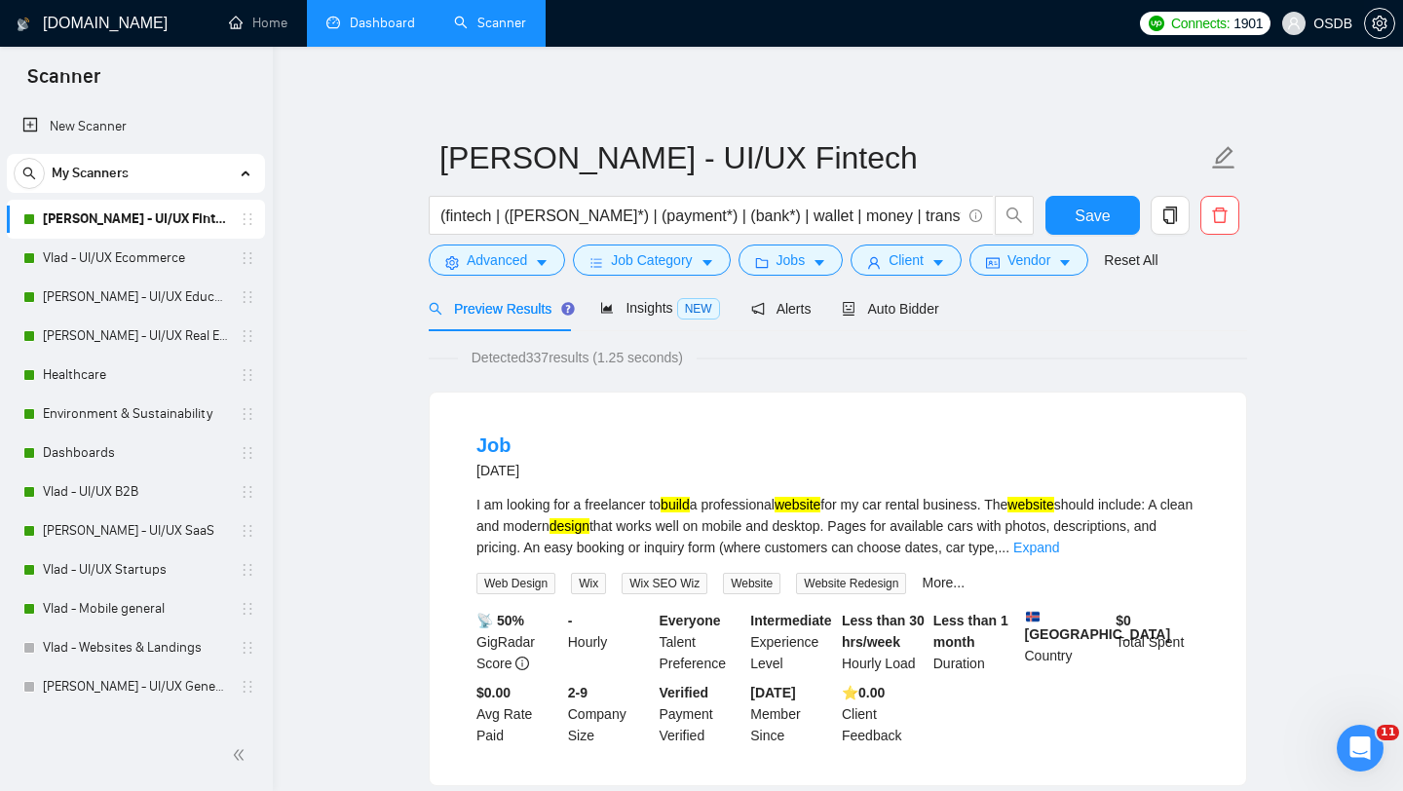
click at [1317, 34] on span "OSDB" at bounding box center [1317, 23] width 94 height 62
